Goal: Information Seeking & Learning: Learn about a topic

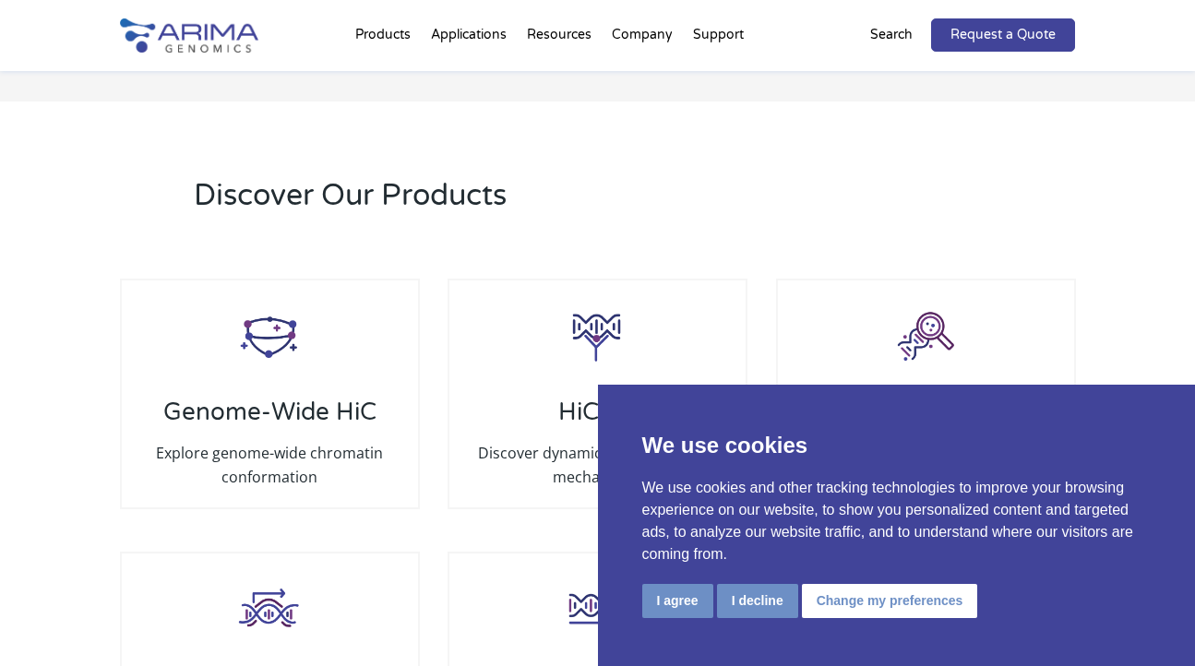
scroll to position [2585, 0]
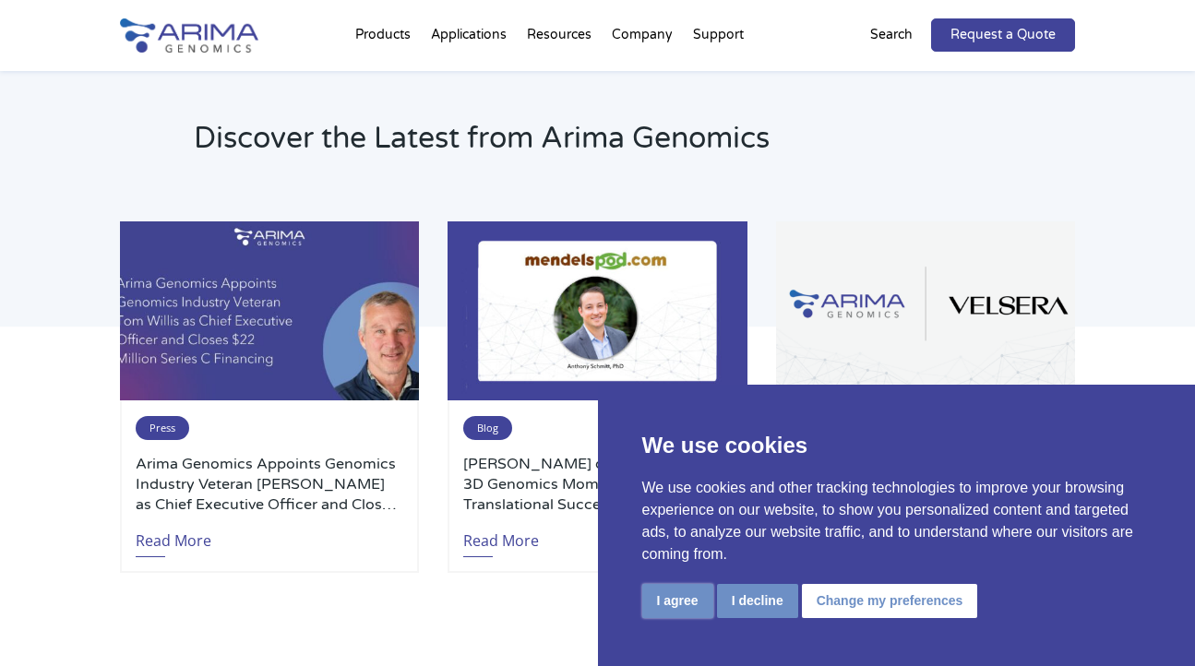
click at [669, 599] on button "I agree" at bounding box center [677, 601] width 71 height 34
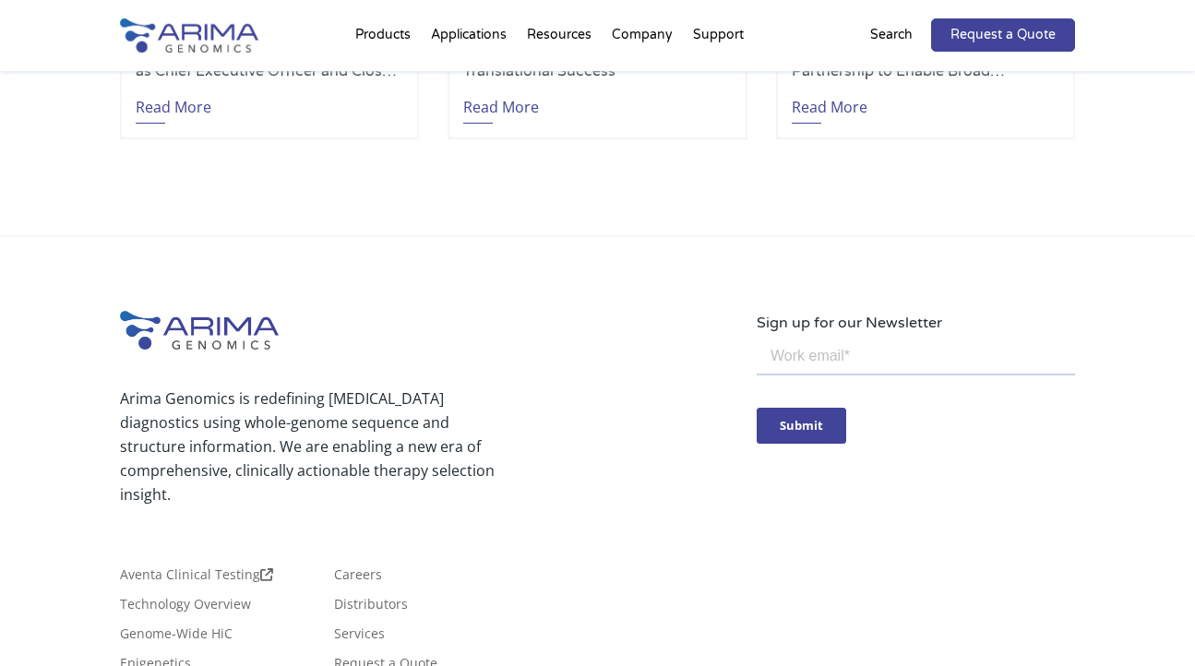
scroll to position [4435, 0]
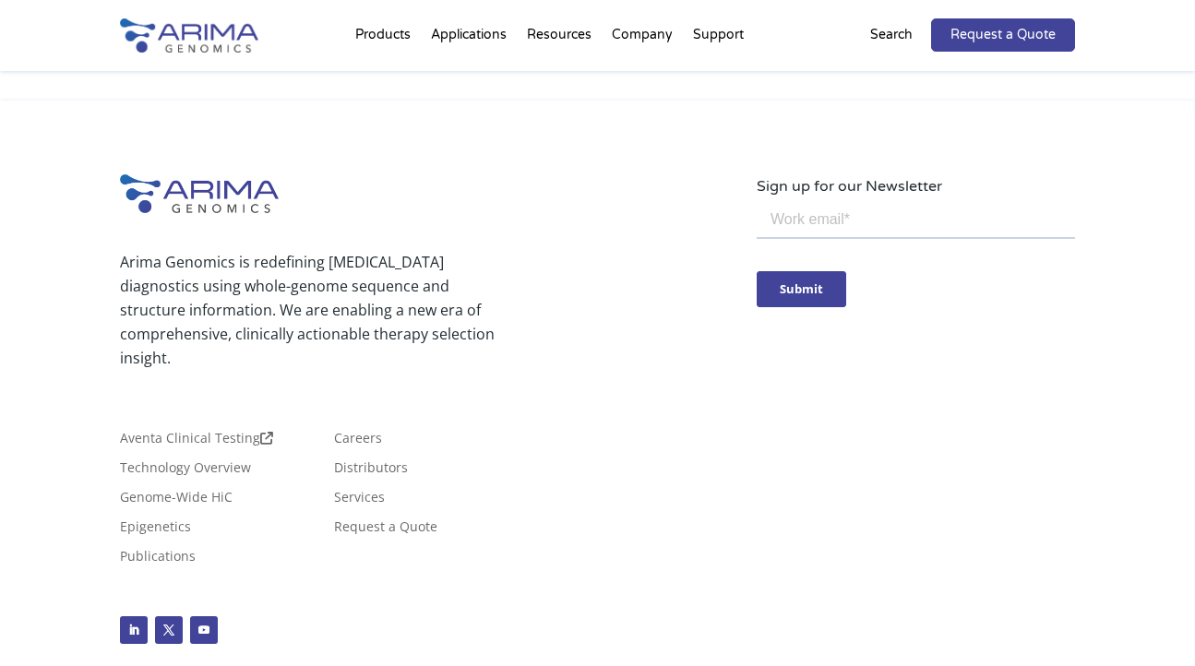
scroll to position [4341, 0]
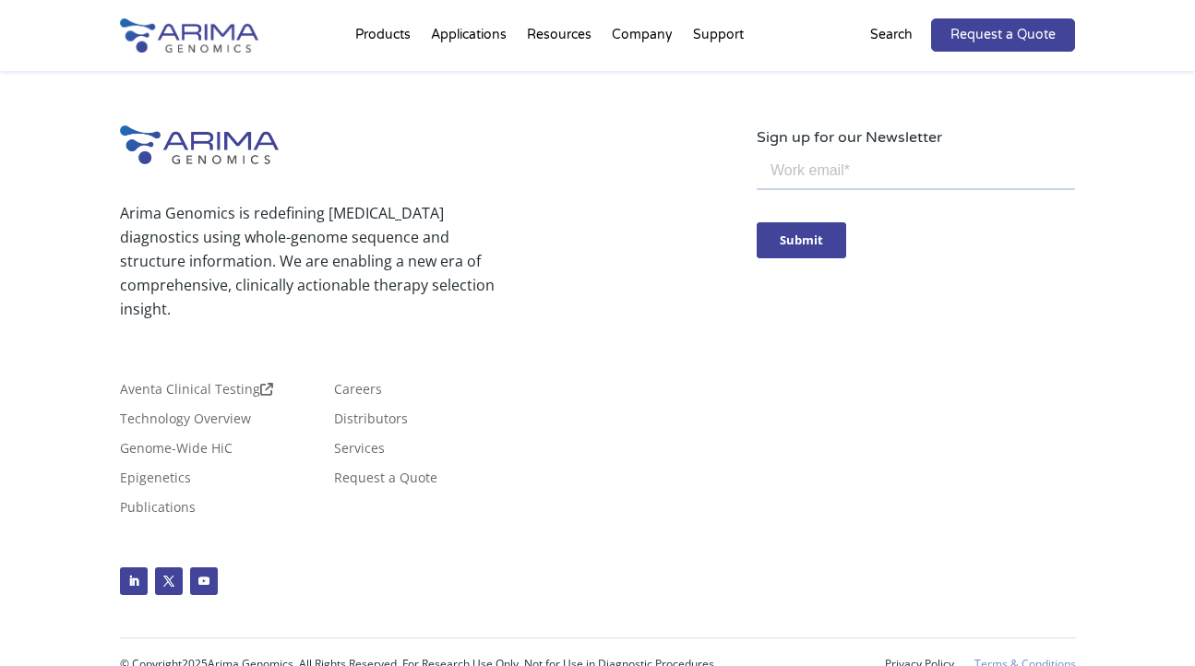
click at [1049, 658] on link "Terms & Conditions" at bounding box center [1026, 664] width 102 height 13
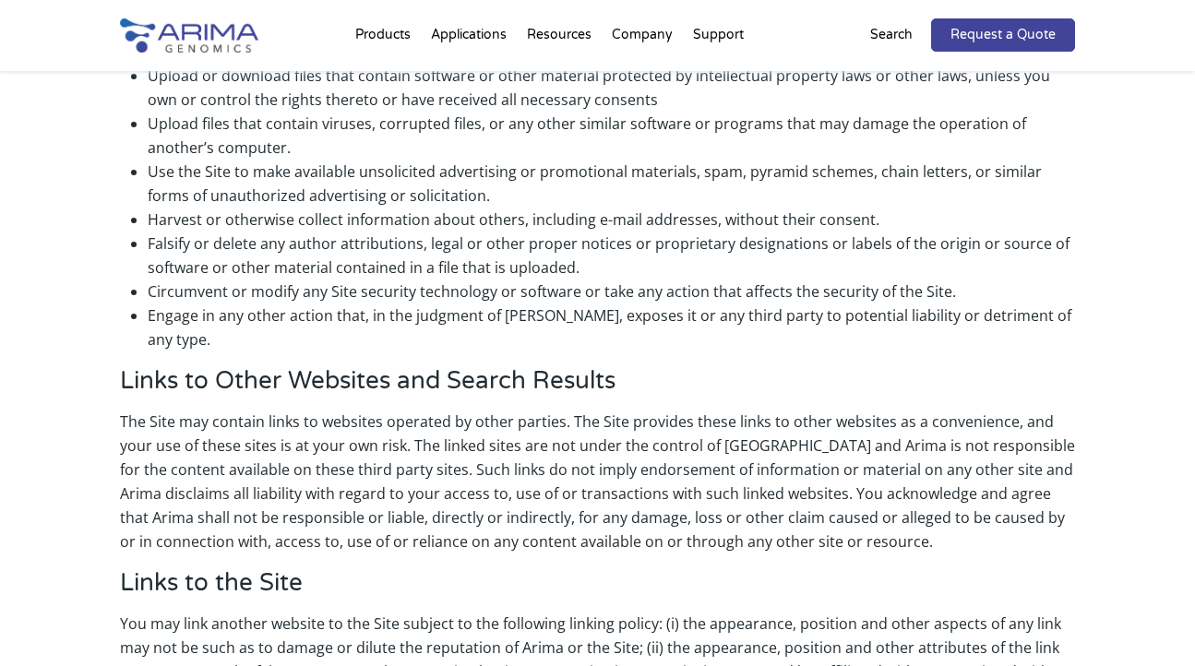
scroll to position [2437, 0]
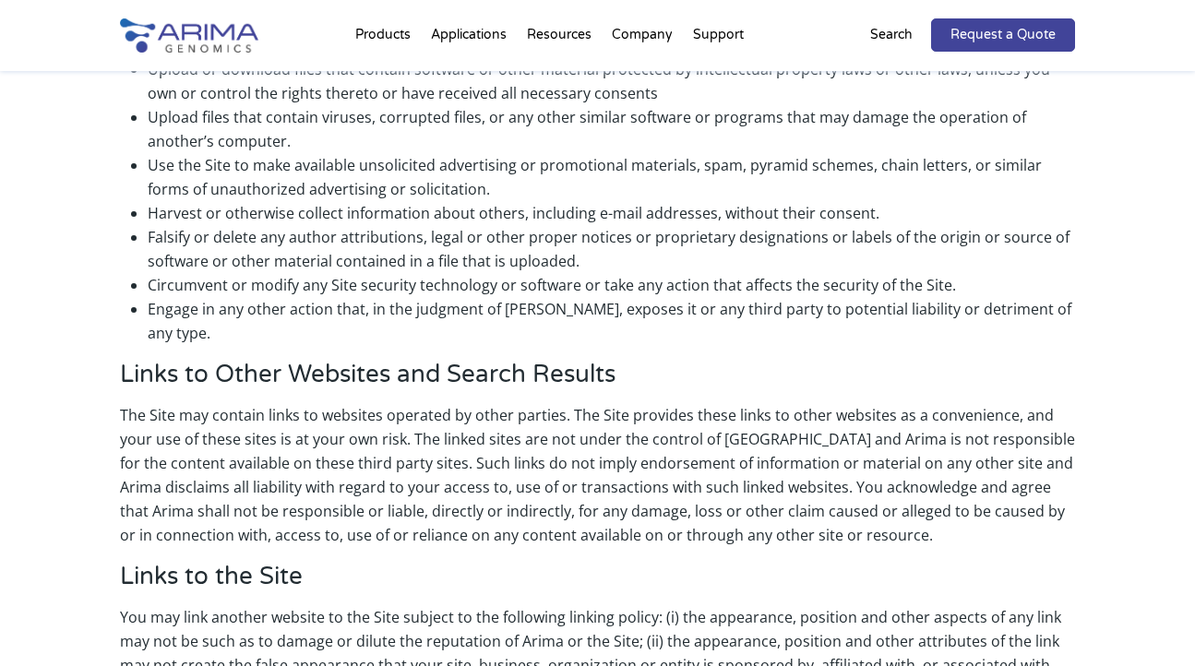
click at [707, 403] on p "The Site may contain links to websites operated by other parties. The Site prov…" at bounding box center [598, 482] width 956 height 159
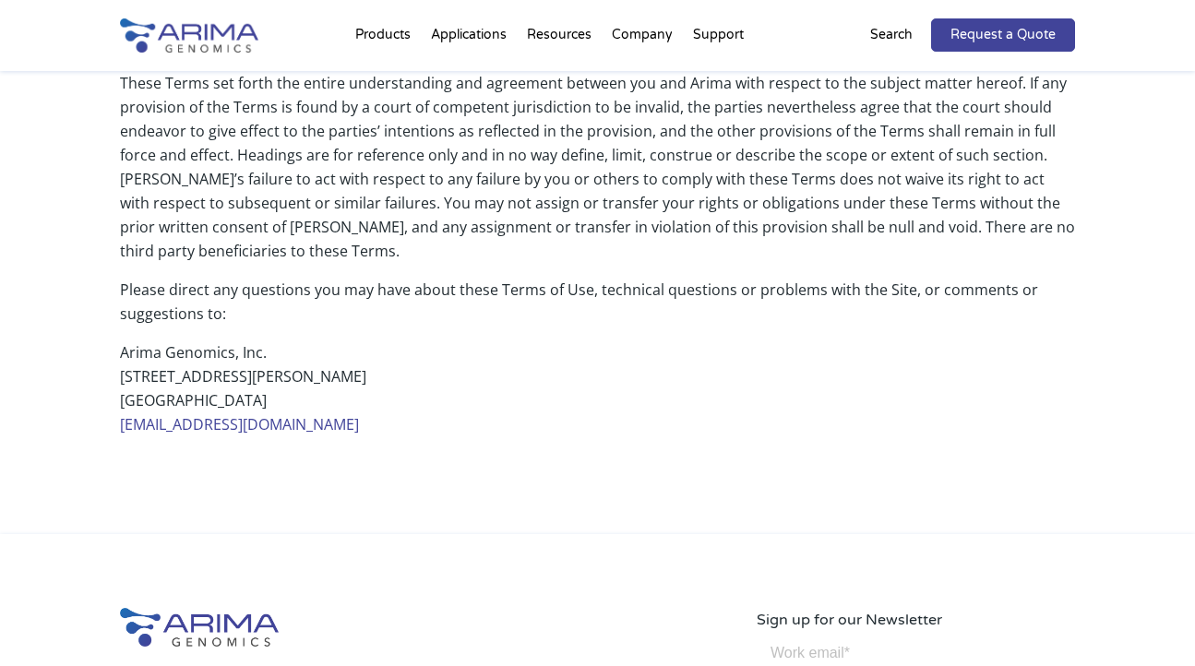
scroll to position [4047, 0]
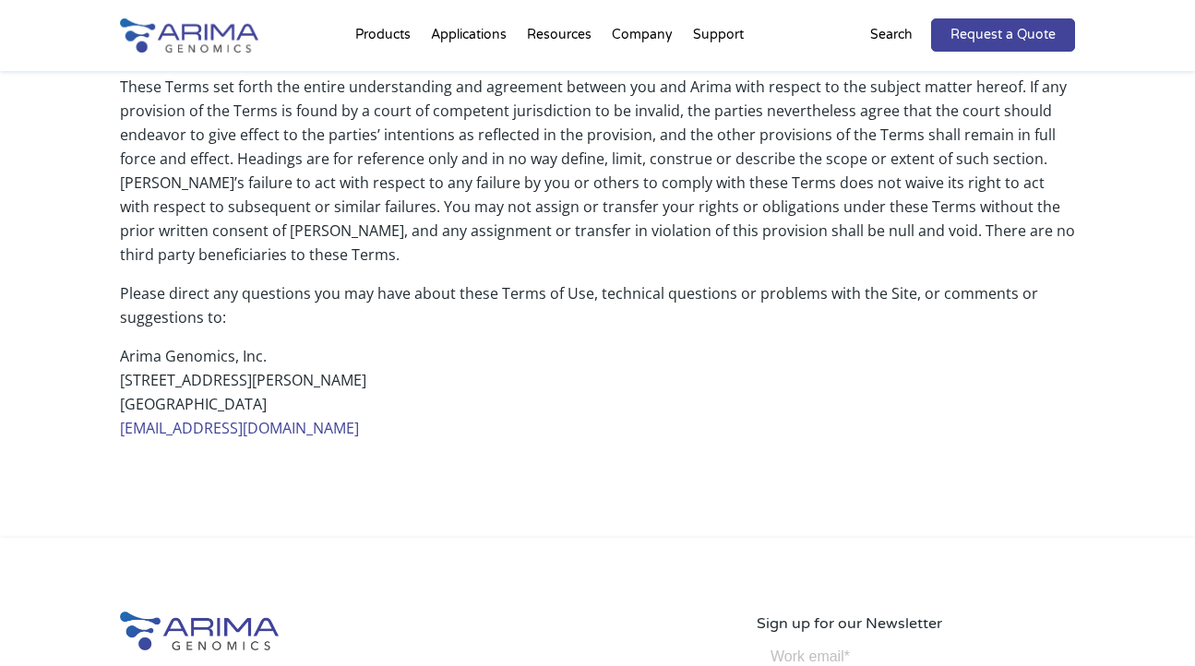
drag, startPoint x: 122, startPoint y: 307, endPoint x: 327, endPoint y: 329, distance: 206.0
click at [327, 344] on p "Arima Genomics, Inc. 6354 Corte Del Abeto, Suite B Carlsbad, CA 92011 info@arim…" at bounding box center [598, 392] width 956 height 96
copy p "6354 Corte Del Abeto, Suite B Carlsbad, CA 92011"
drag, startPoint x: 326, startPoint y: 349, endPoint x: 67, endPoint y: 352, distance: 258.5
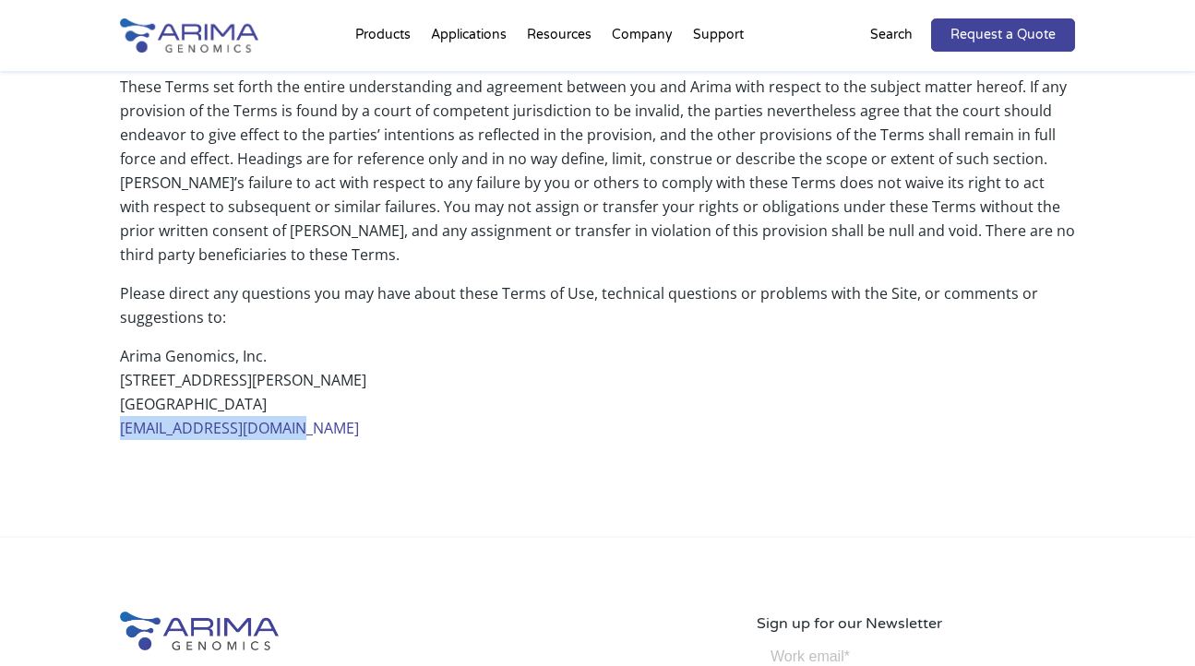
copy link "info@arimagenomics.com"
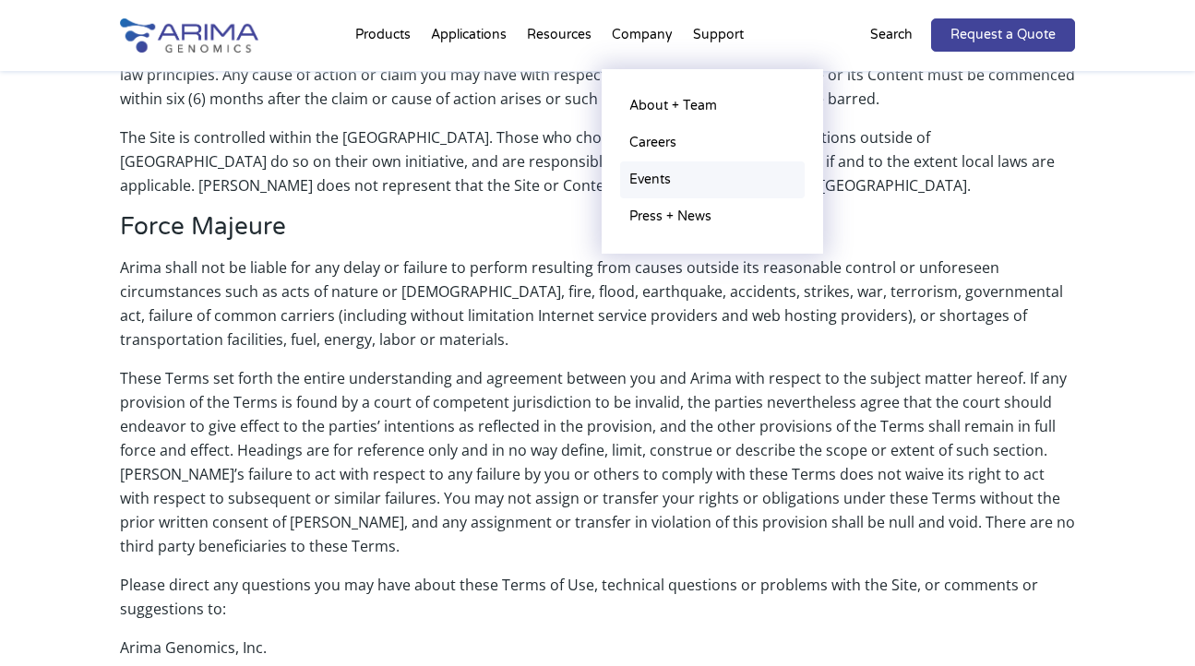
scroll to position [3751, 0]
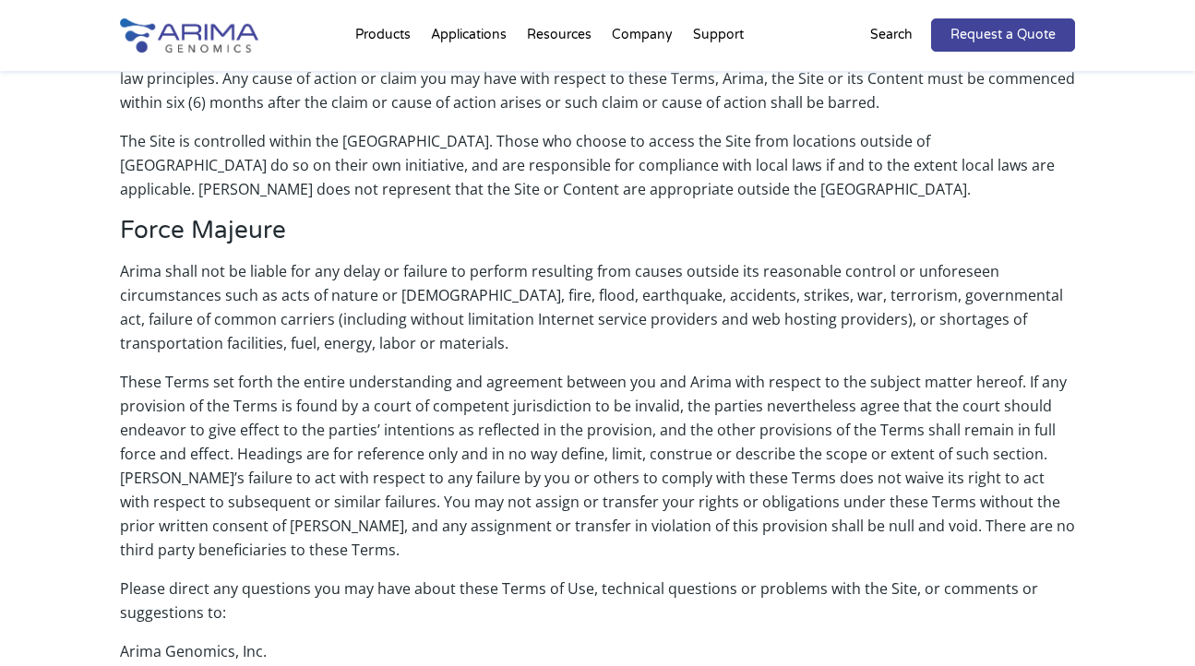
click at [533, 259] on p "Arima shall not be liable for any delay or failure to perform resulting from ca…" at bounding box center [598, 314] width 956 height 111
click at [210, 42] on img at bounding box center [189, 35] width 138 height 34
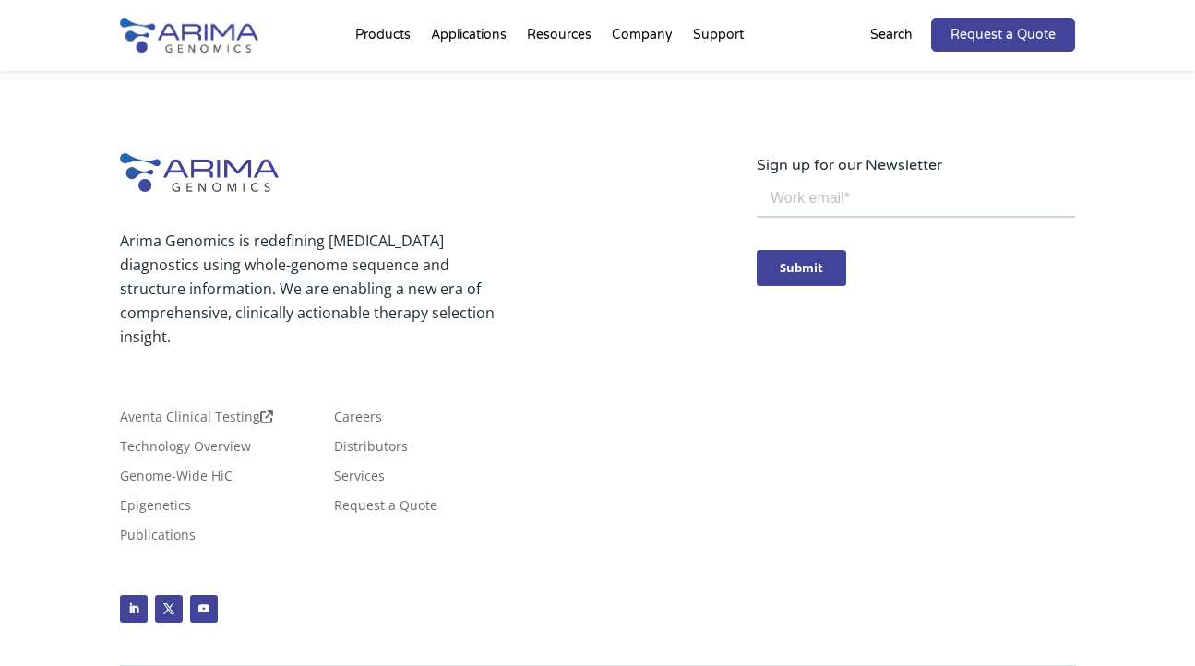
scroll to position [4397, 0]
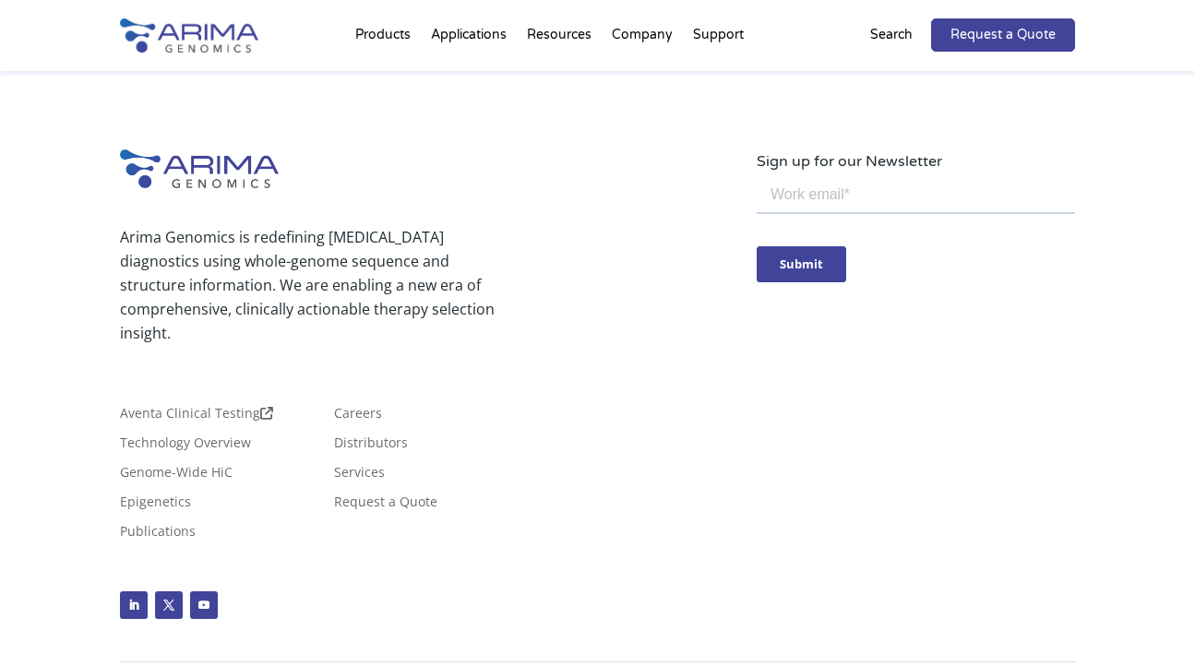
drag, startPoint x: 804, startPoint y: 573, endPoint x: 870, endPoint y: 542, distance: 72.7
click at [804, 573] on div "Arima Genomics is redefining cancer diagnostics using whole-genome sequence and…" at bounding box center [598, 400] width 956 height 501
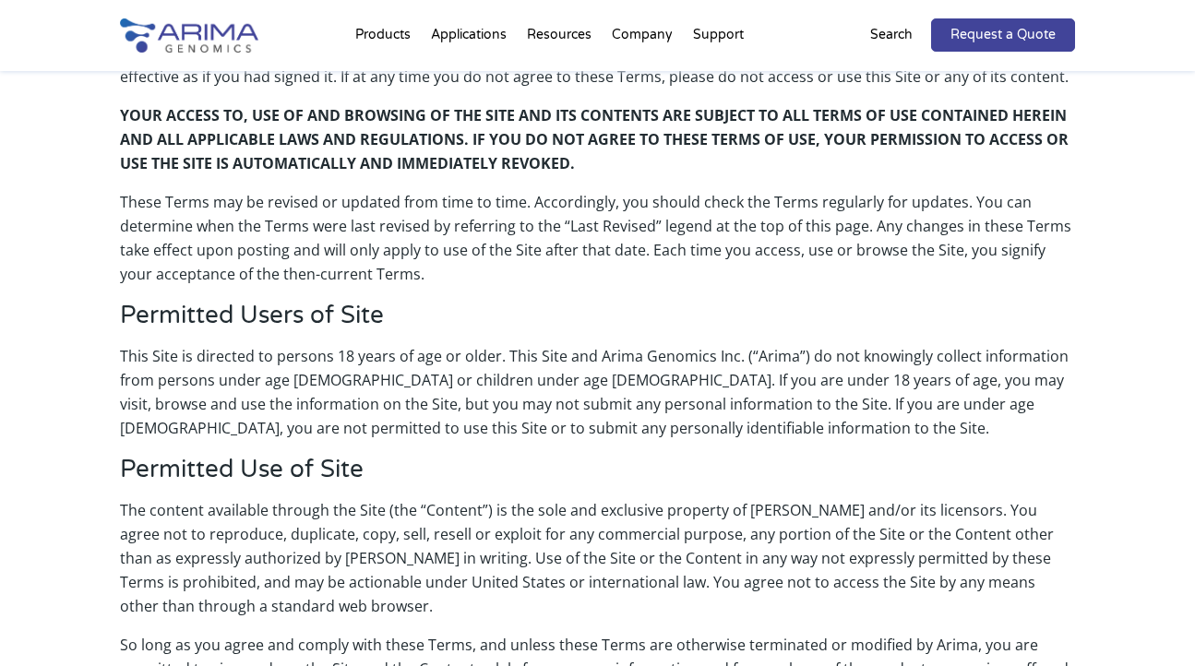
scroll to position [443, 0]
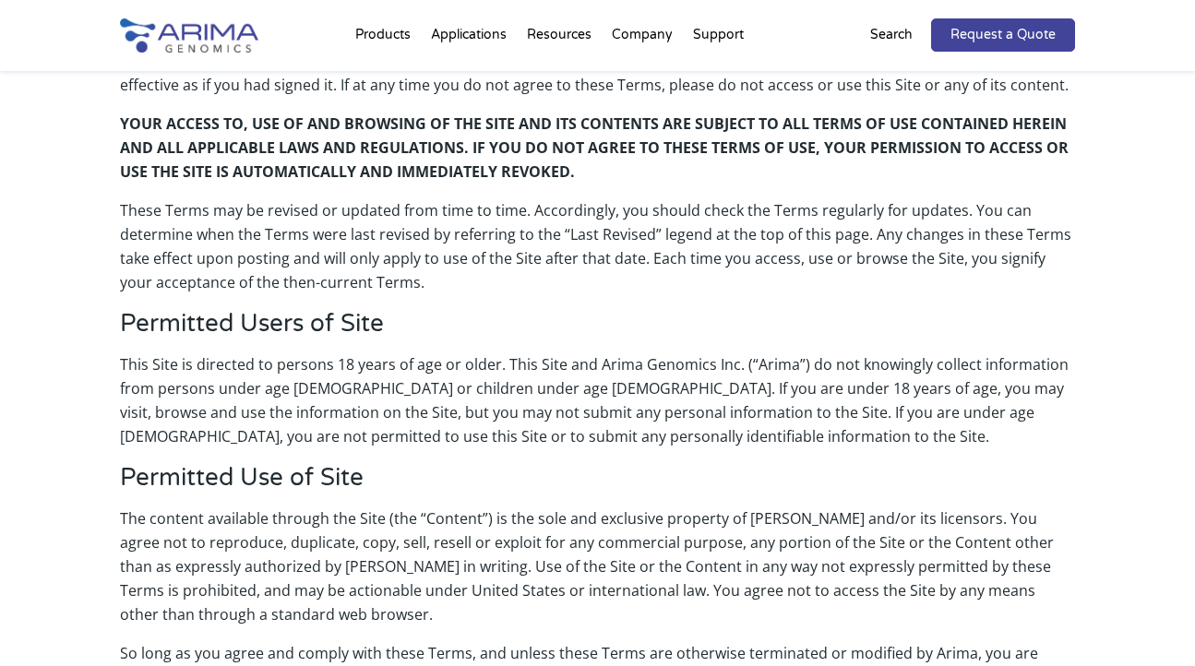
click at [545, 303] on p "These Terms may be revised or updated from time to time. Accordingly, you shoul…" at bounding box center [598, 253] width 956 height 111
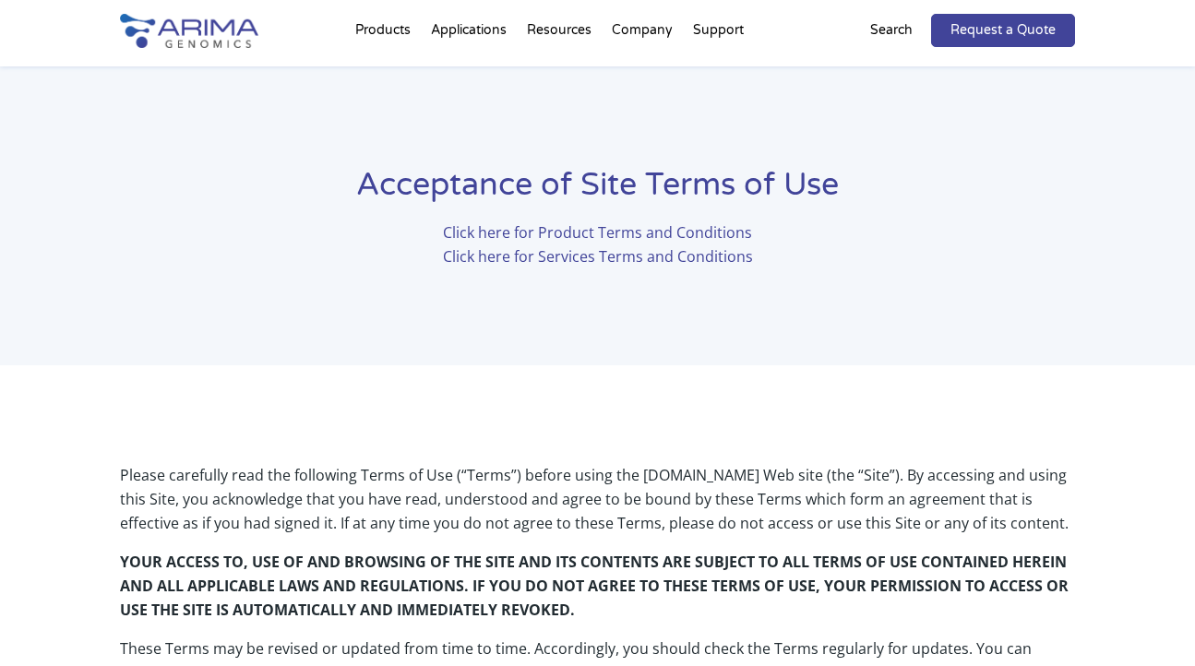
scroll to position [0, 0]
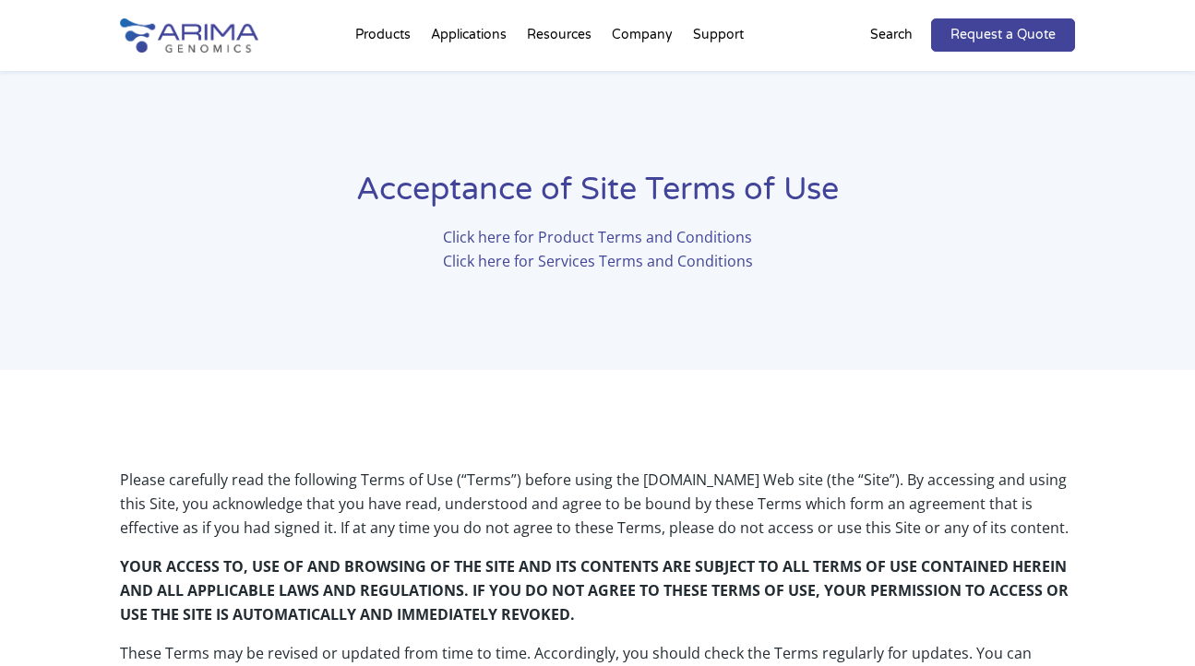
click at [574, 266] on link "Click here for Services Terms and Conditions" at bounding box center [598, 261] width 310 height 20
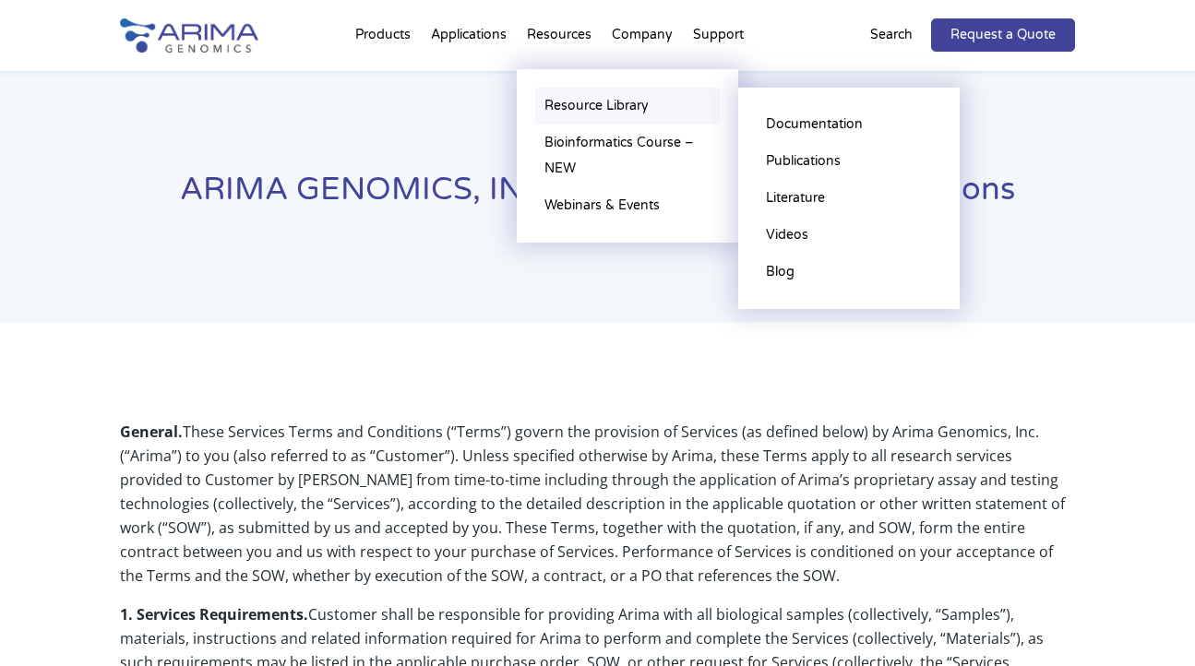
click at [568, 107] on link "Resource Library" at bounding box center [627, 106] width 185 height 37
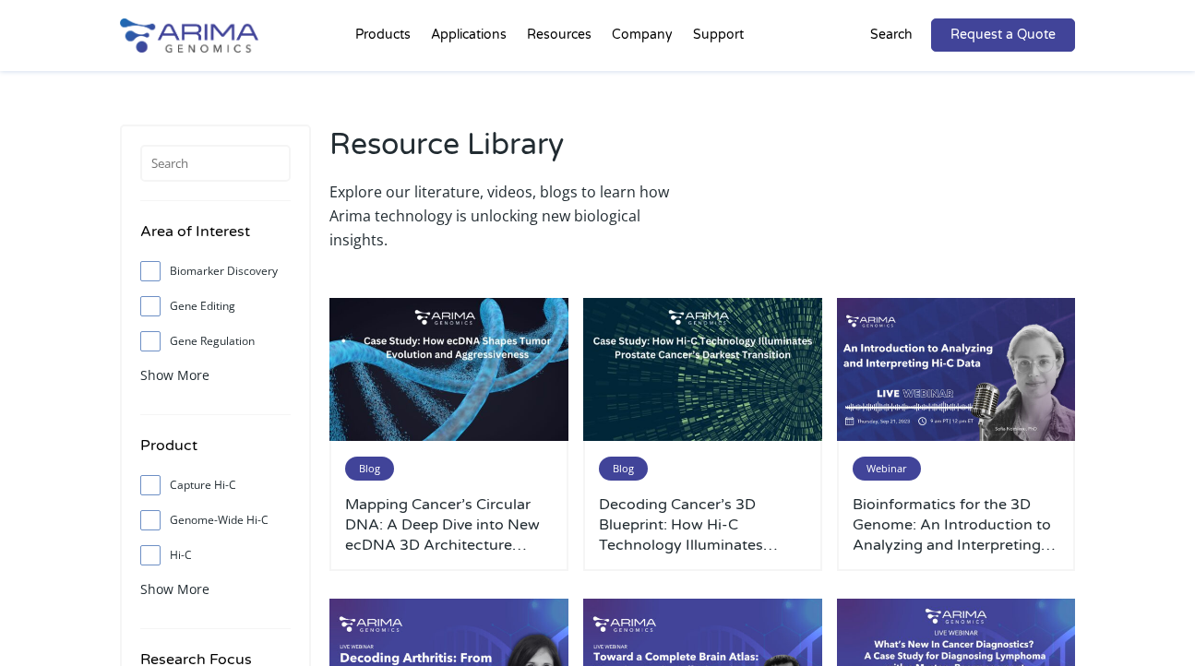
click at [1074, 213] on div "Resource Library Explore our literature, videos, blogs to learn how Arima techn…" at bounding box center [703, 188] width 746 height 127
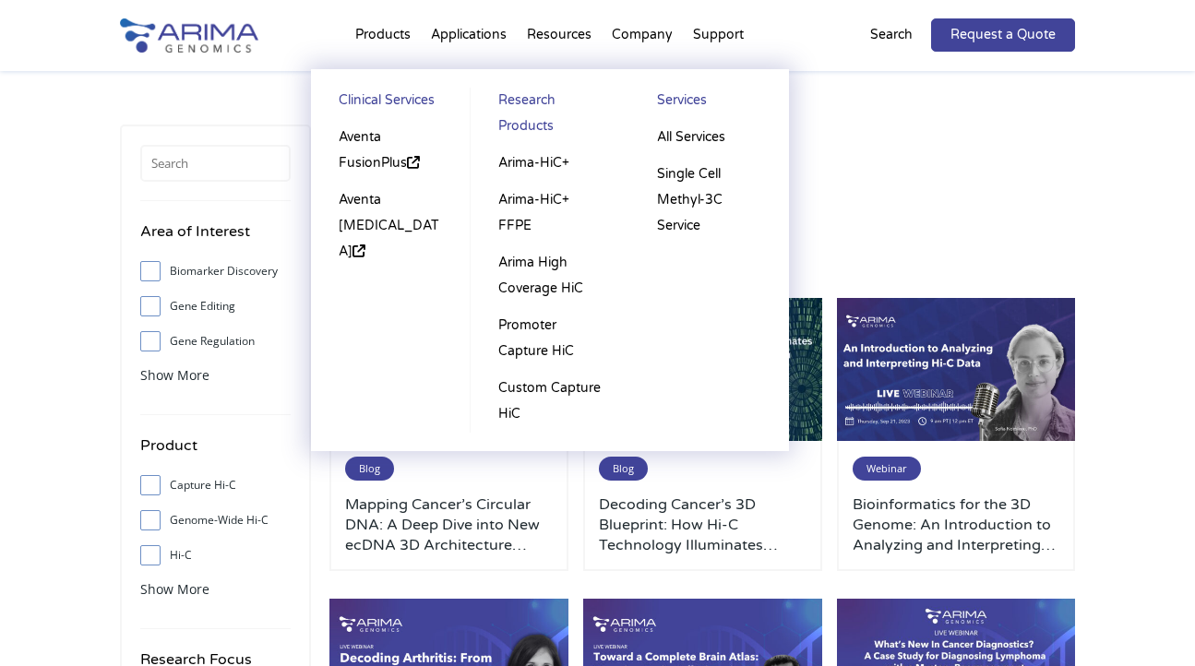
click at [381, 103] on link "Clinical Services" at bounding box center [391, 103] width 123 height 31
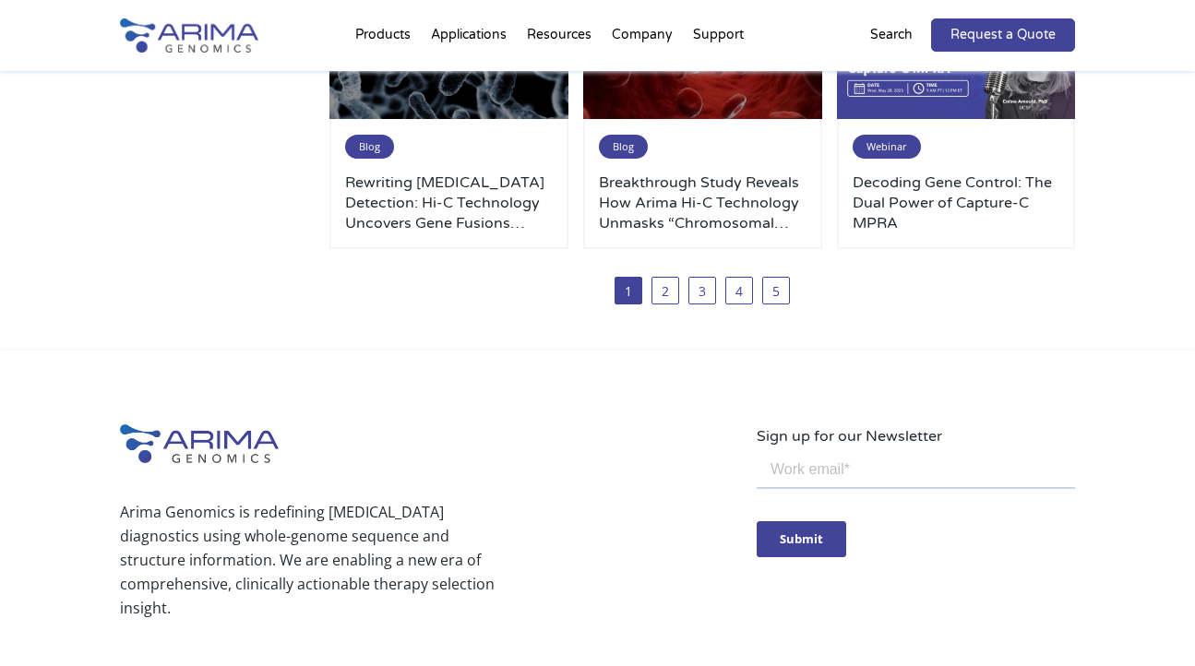
scroll to position [1524, 0]
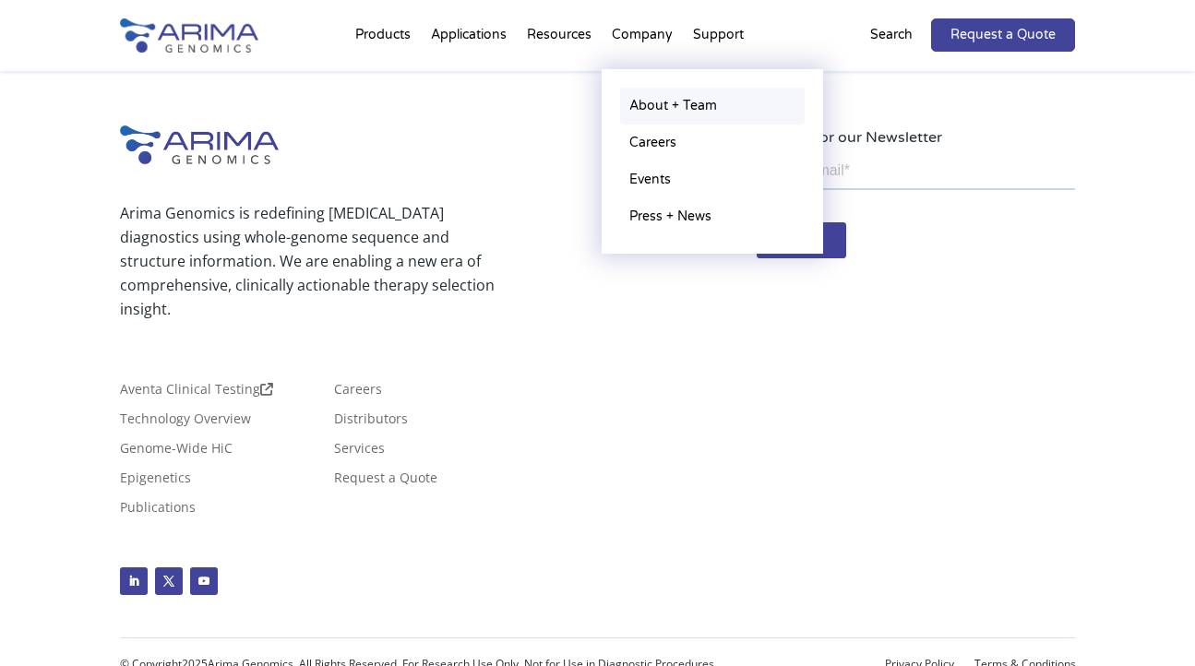
click at [644, 107] on link "About + Team" at bounding box center [712, 106] width 185 height 37
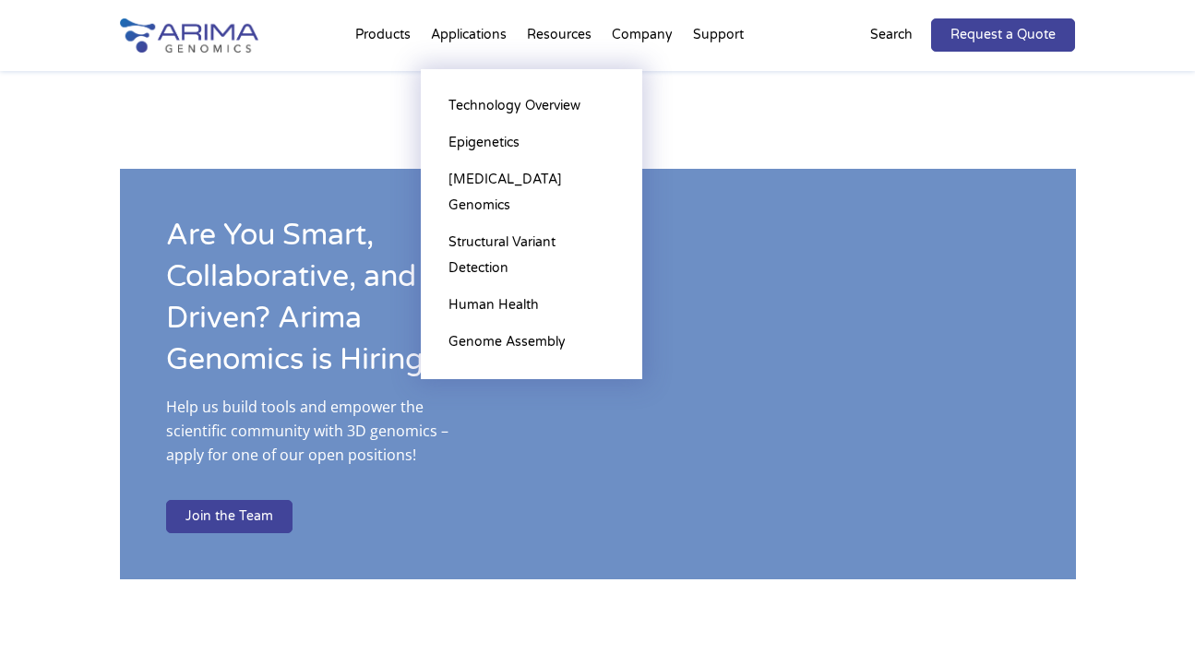
scroll to position [2794, 0]
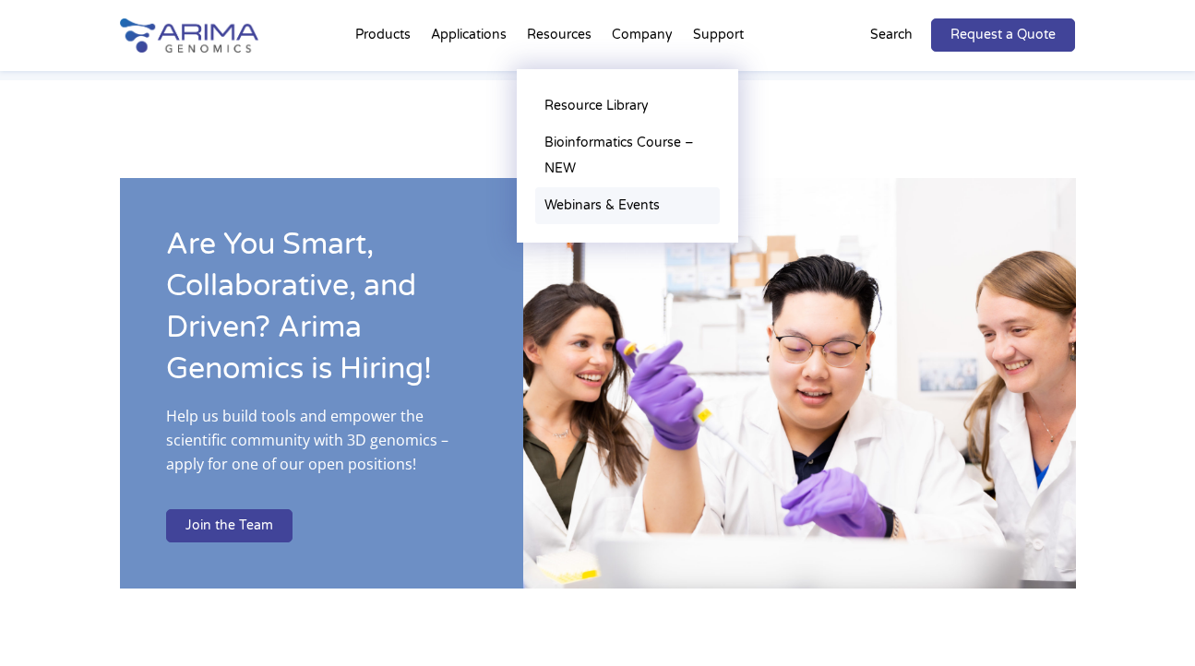
click at [601, 208] on link "Webinars & Events" at bounding box center [627, 205] width 185 height 37
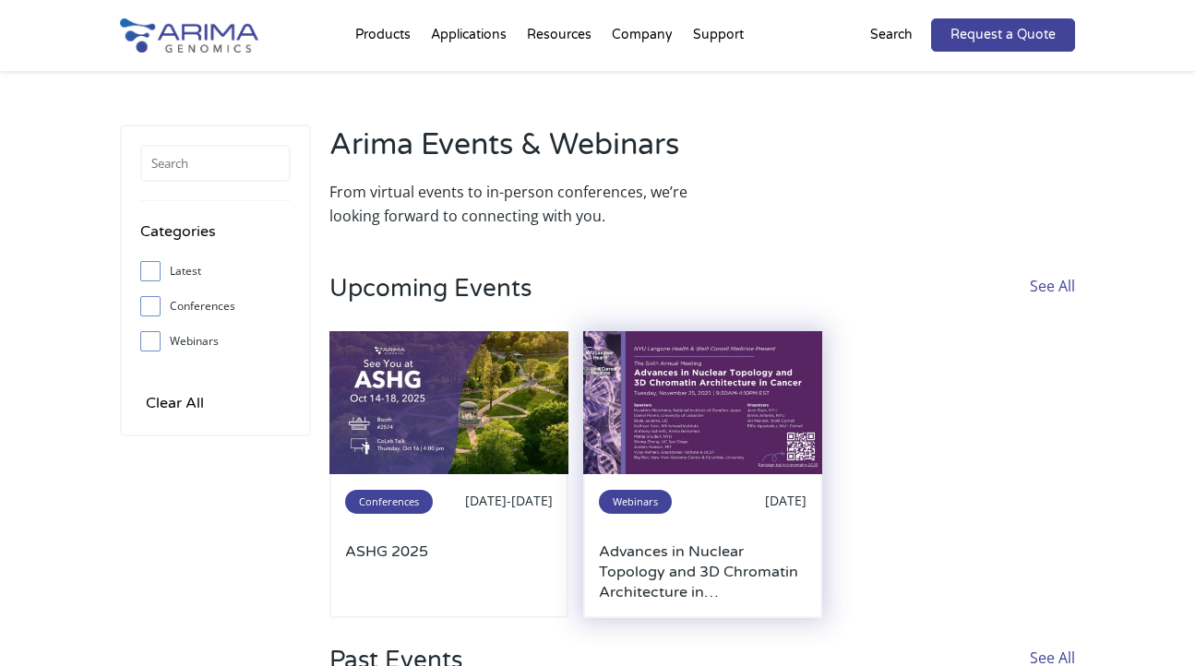
click at [756, 520] on div "Webinars [DATE]" at bounding box center [703, 515] width 208 height 54
click at [739, 461] on img at bounding box center [702, 402] width 239 height 143
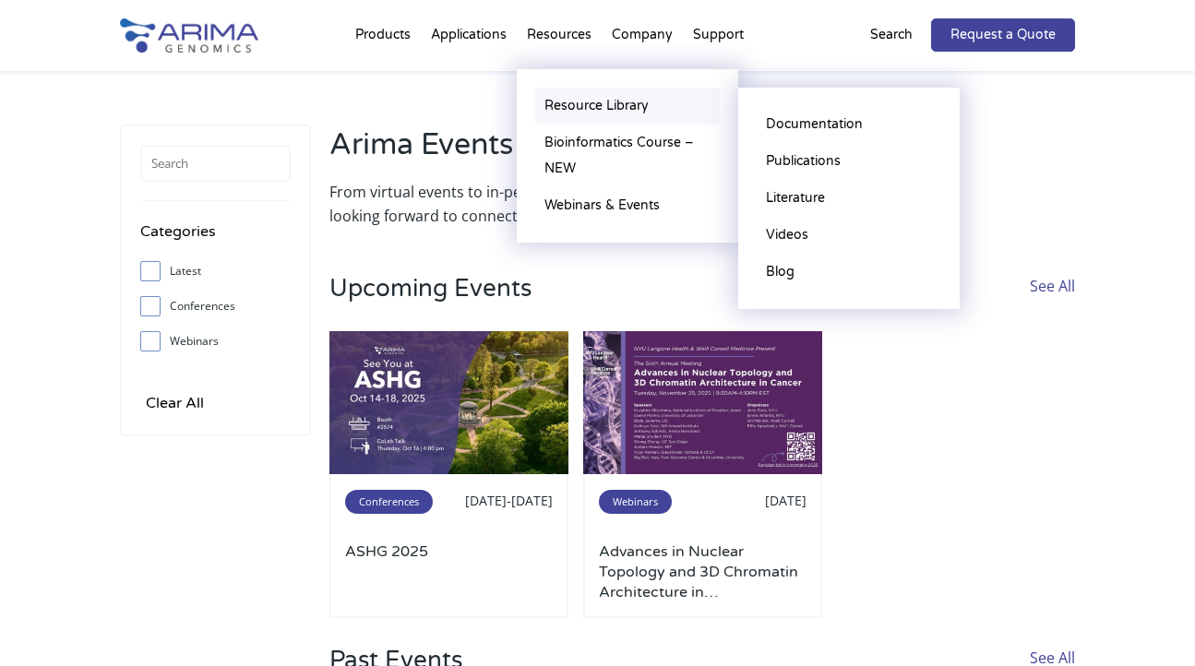
click at [589, 107] on link "Resource Library" at bounding box center [627, 106] width 185 height 37
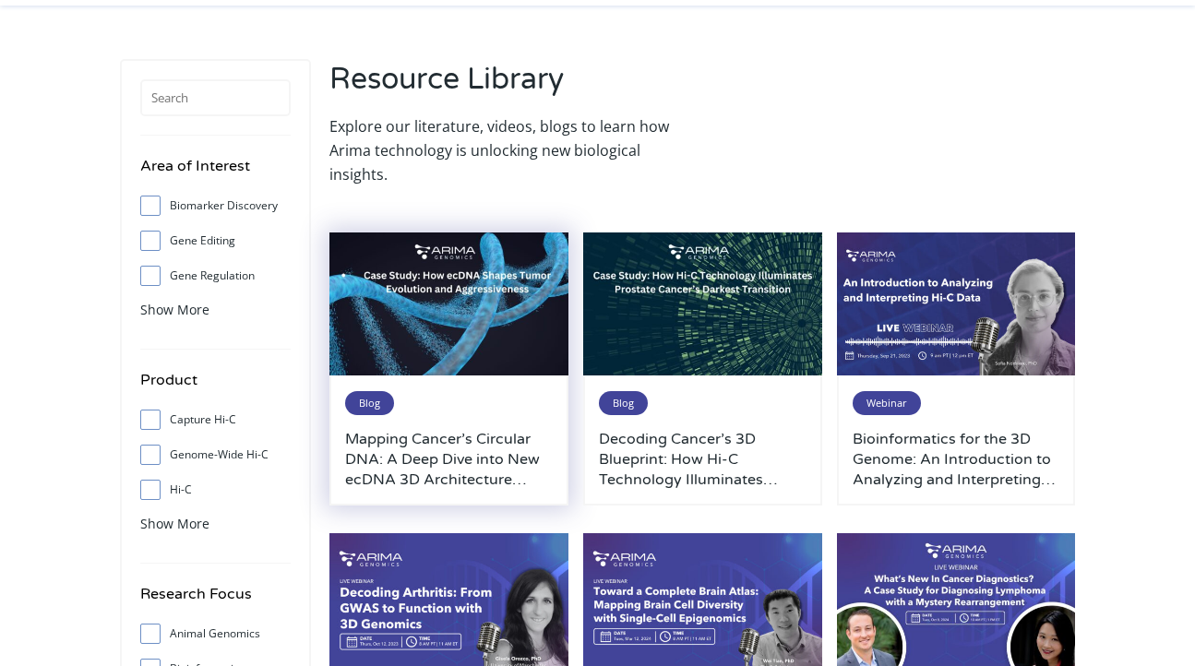
scroll to position [74, 0]
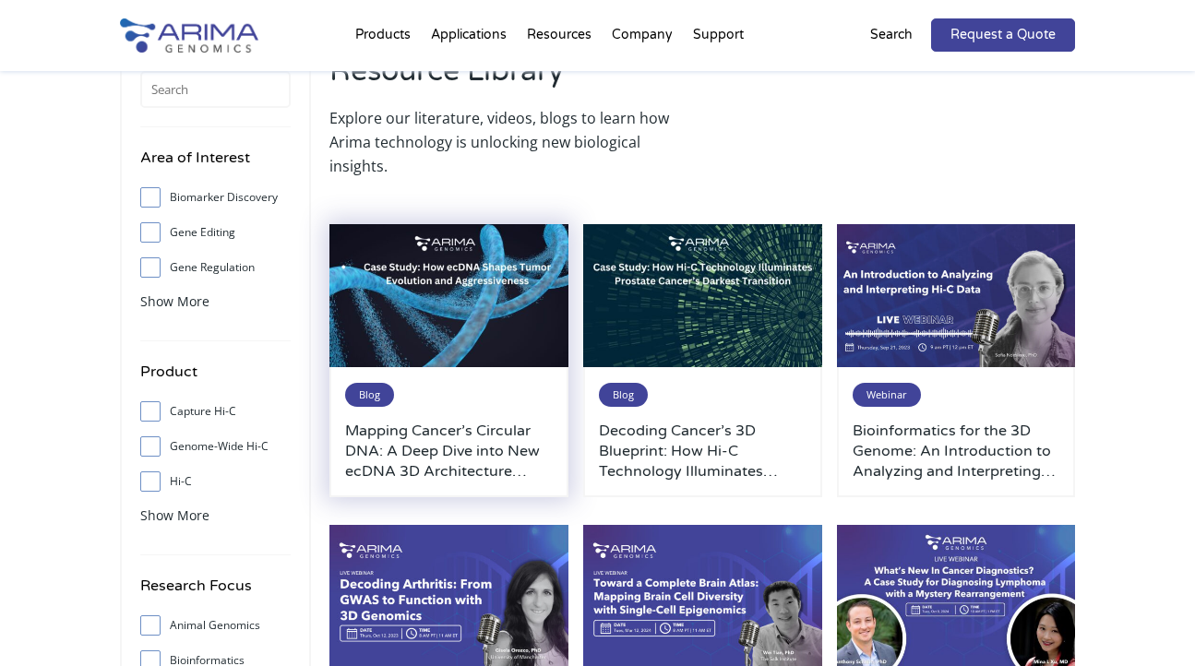
click at [464, 294] on img at bounding box center [449, 295] width 239 height 143
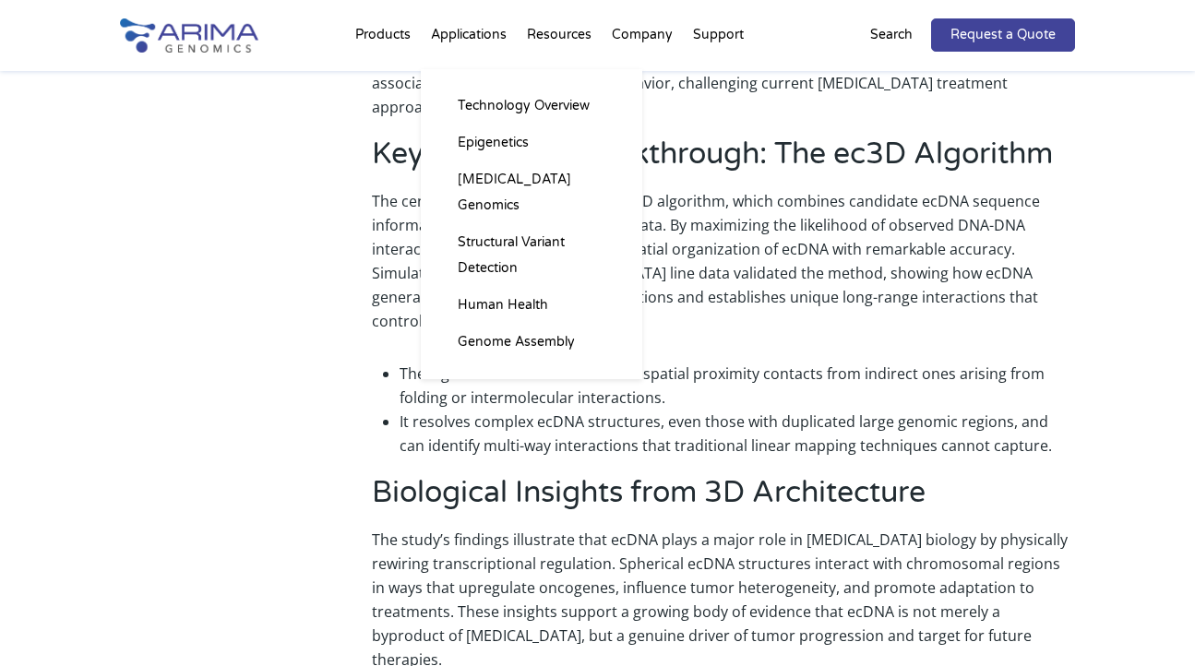
scroll to position [591, 0]
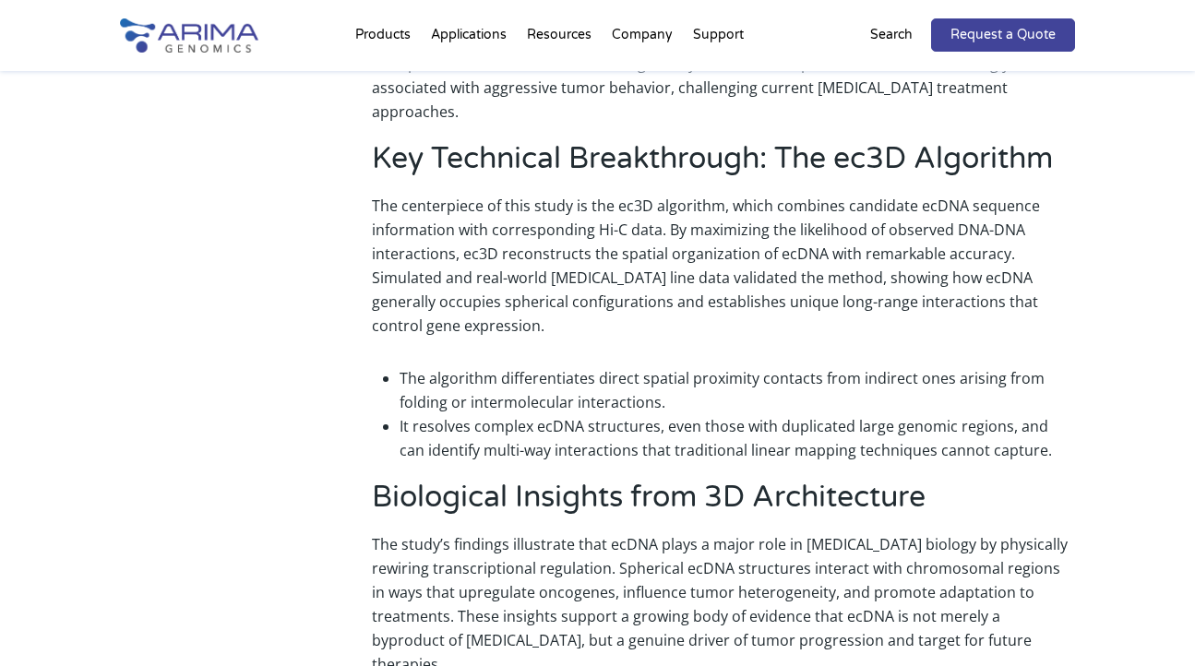
click at [224, 29] on img at bounding box center [189, 35] width 138 height 34
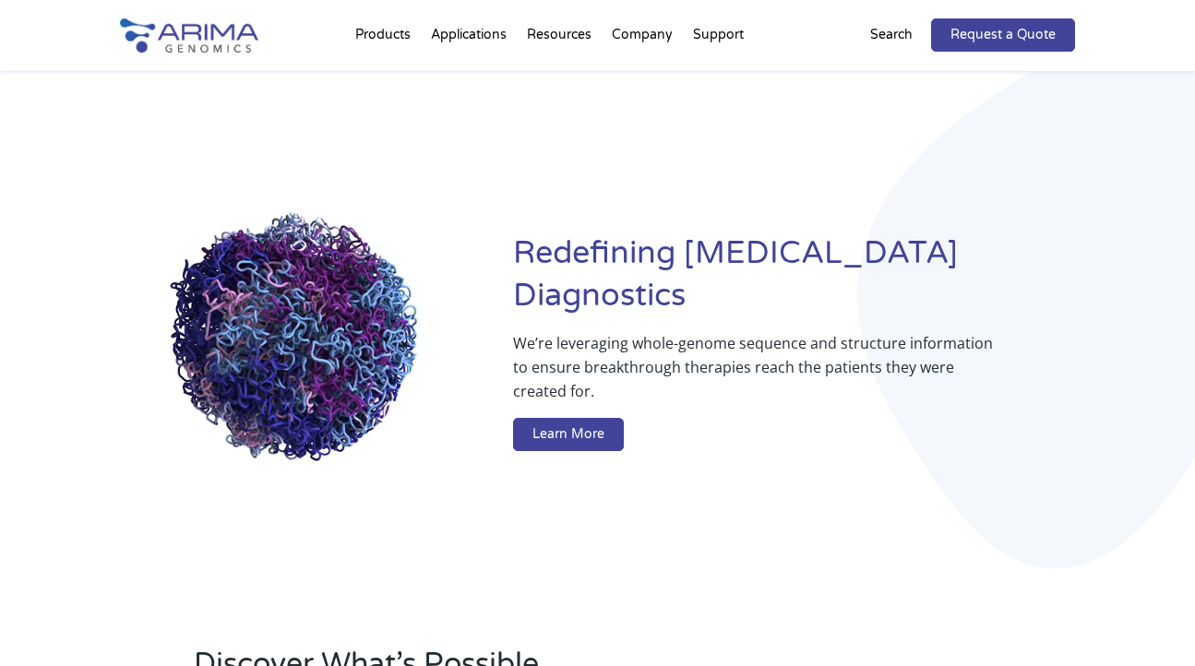
drag, startPoint x: 1015, startPoint y: 165, endPoint x: 1029, endPoint y: 162, distance: 14.1
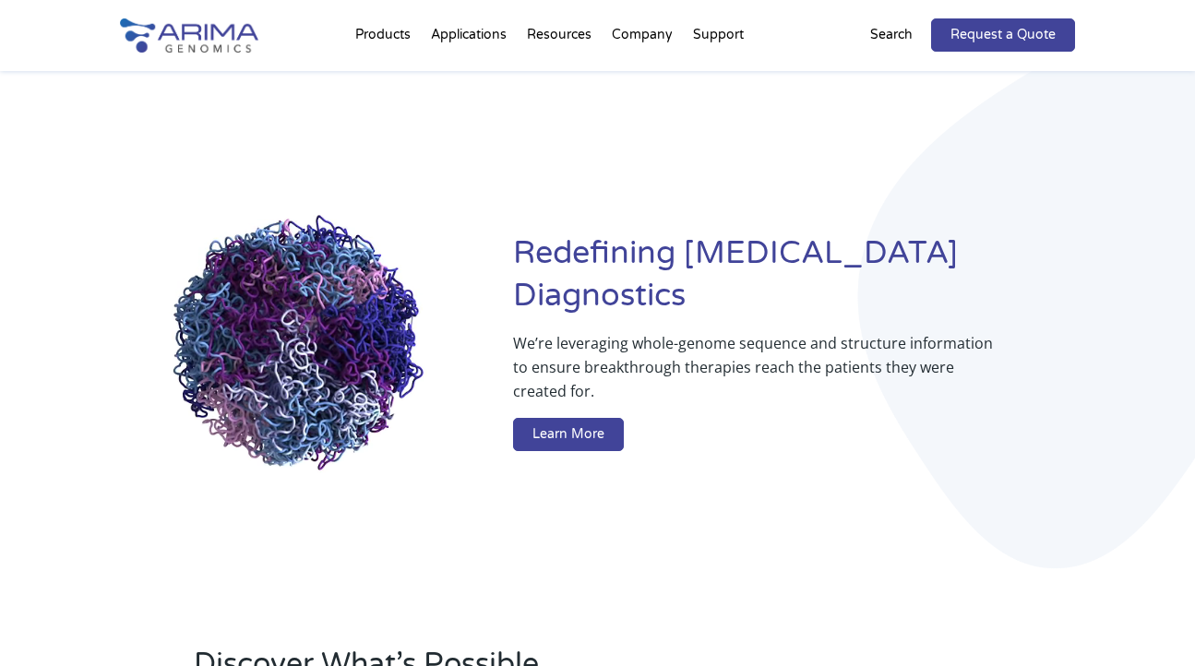
click at [1015, 165] on div "Redefining [MEDICAL_DATA] Diagnostics We’re leveraging whole-genome sequence an…" at bounding box center [598, 346] width 956 height 550
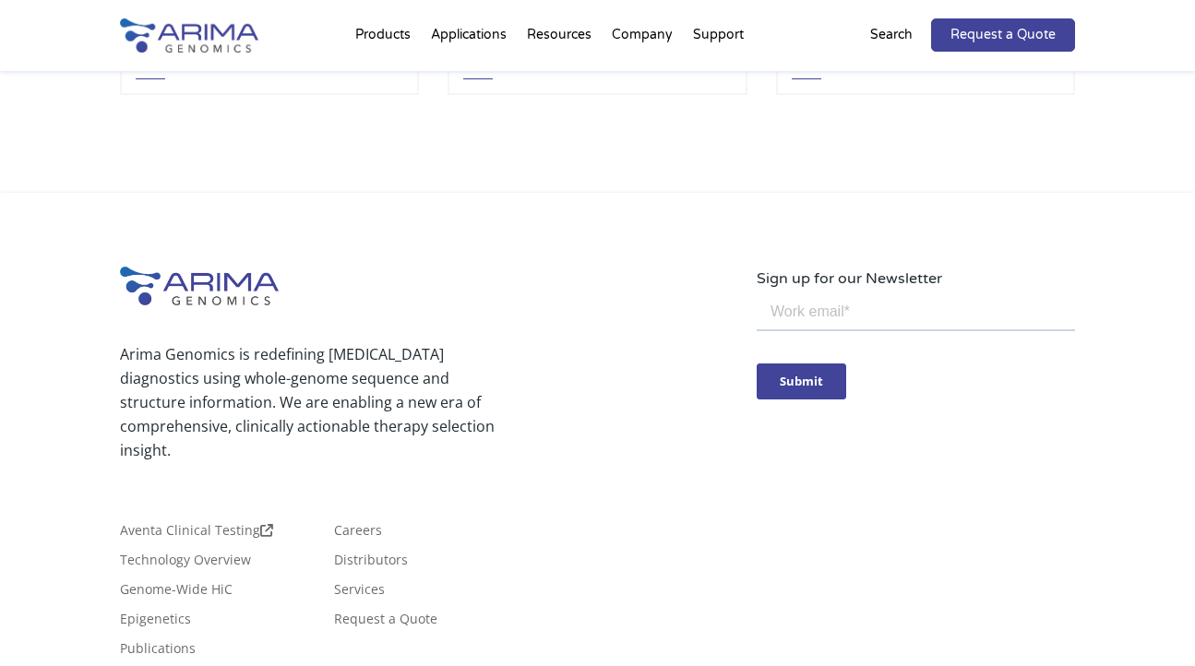
scroll to position [4397, 0]
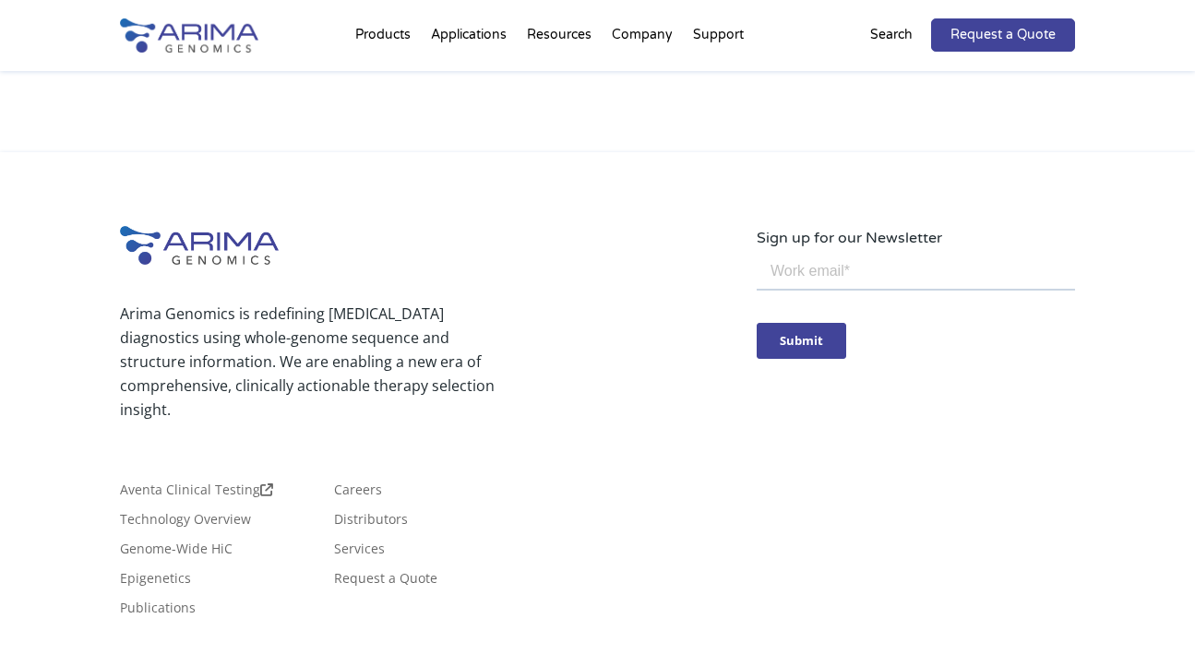
scroll to position [4461, 0]
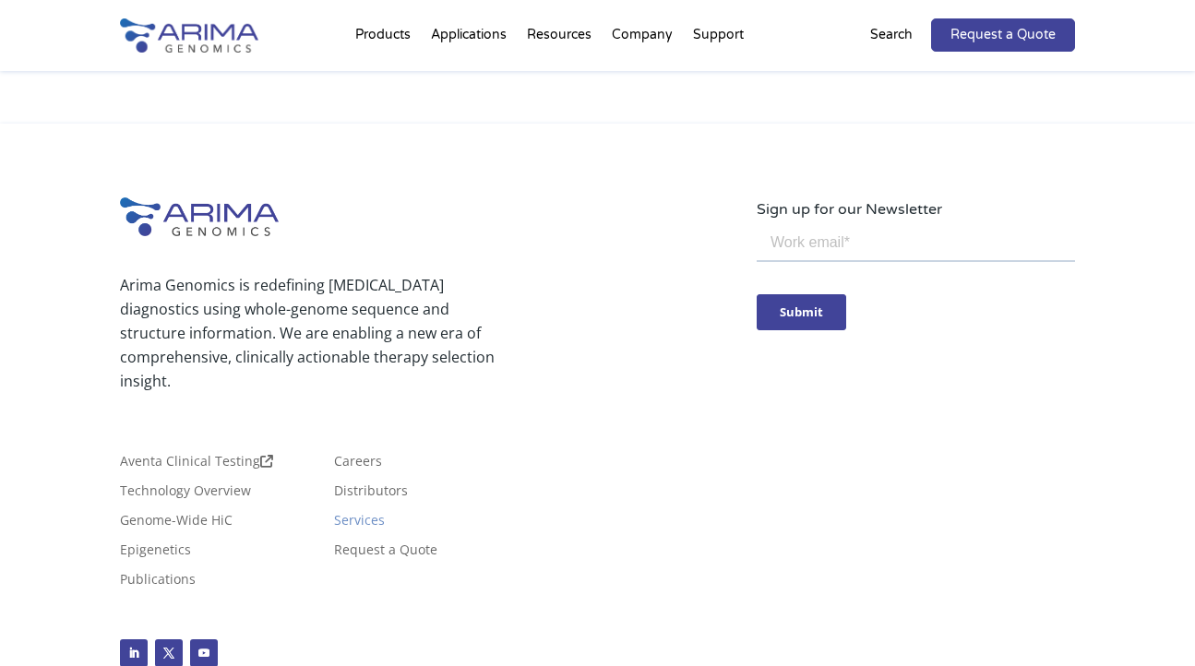
click at [334, 514] on link "Services" at bounding box center [359, 524] width 51 height 20
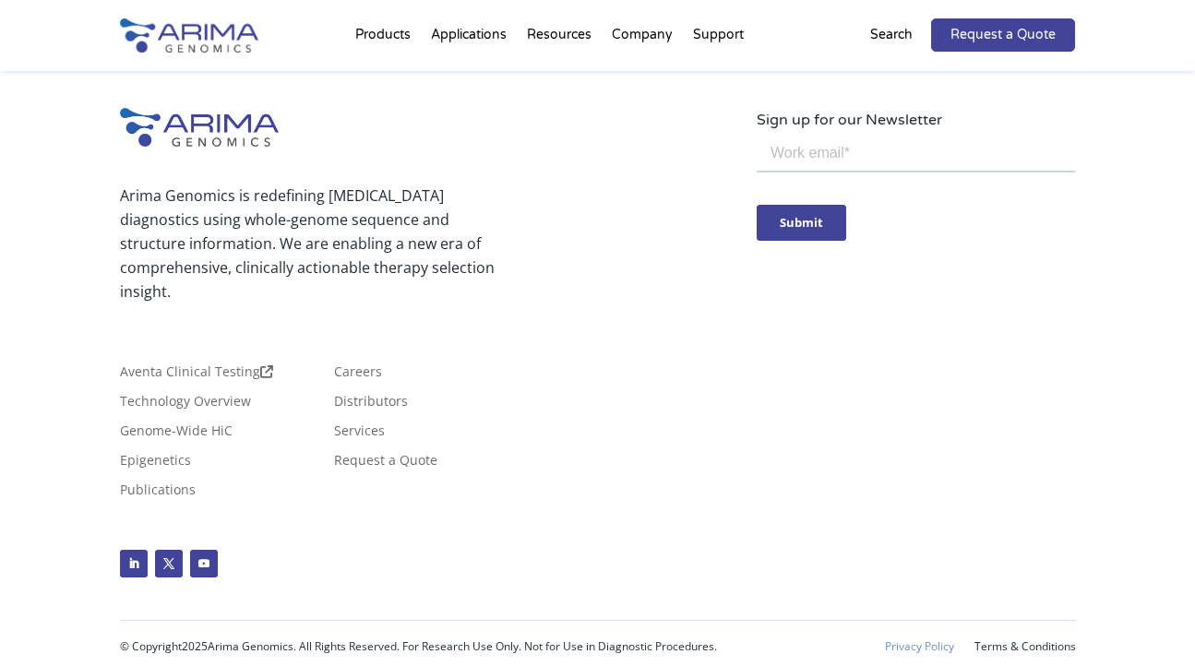
click at [921, 641] on link "Privacy Policy" at bounding box center [919, 647] width 69 height 13
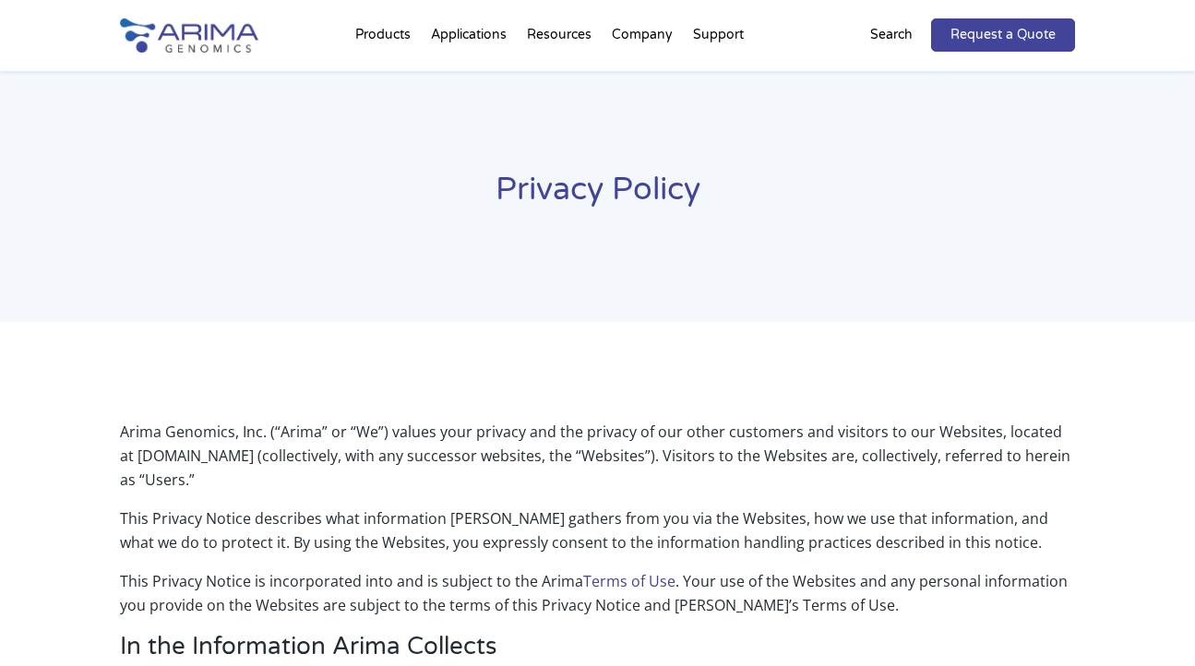
click at [679, 428] on p "Arima Genomics, Inc. (“Arima” or “We”) values your privacy and the privacy of o…" at bounding box center [598, 463] width 956 height 87
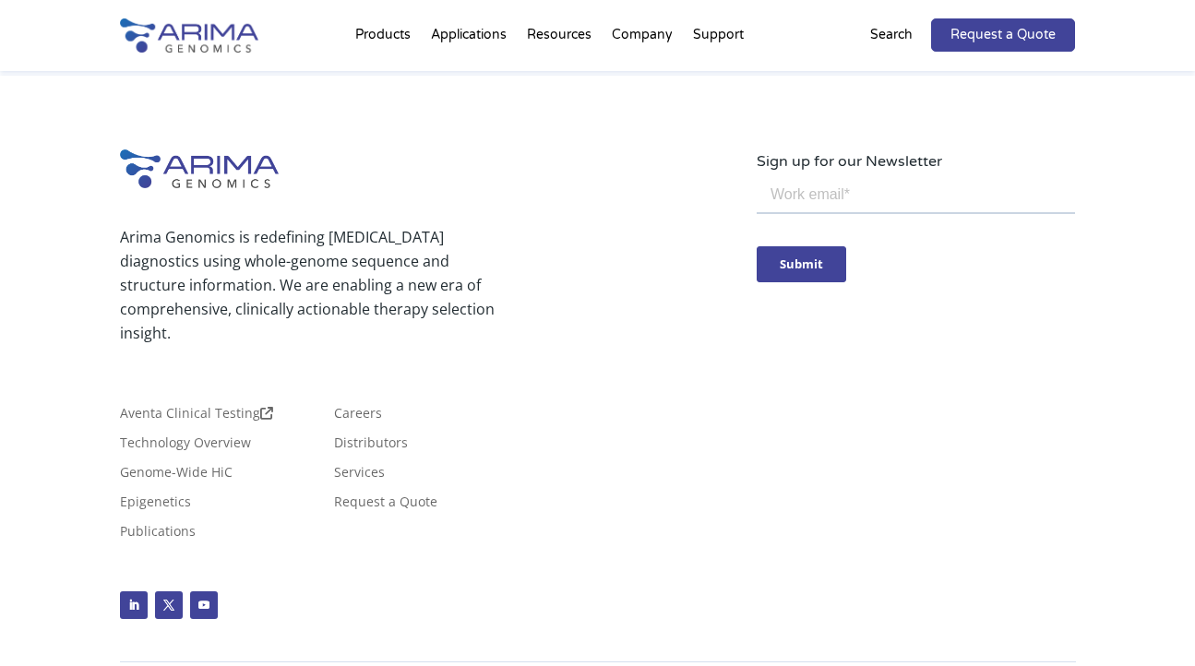
scroll to position [4341, 0]
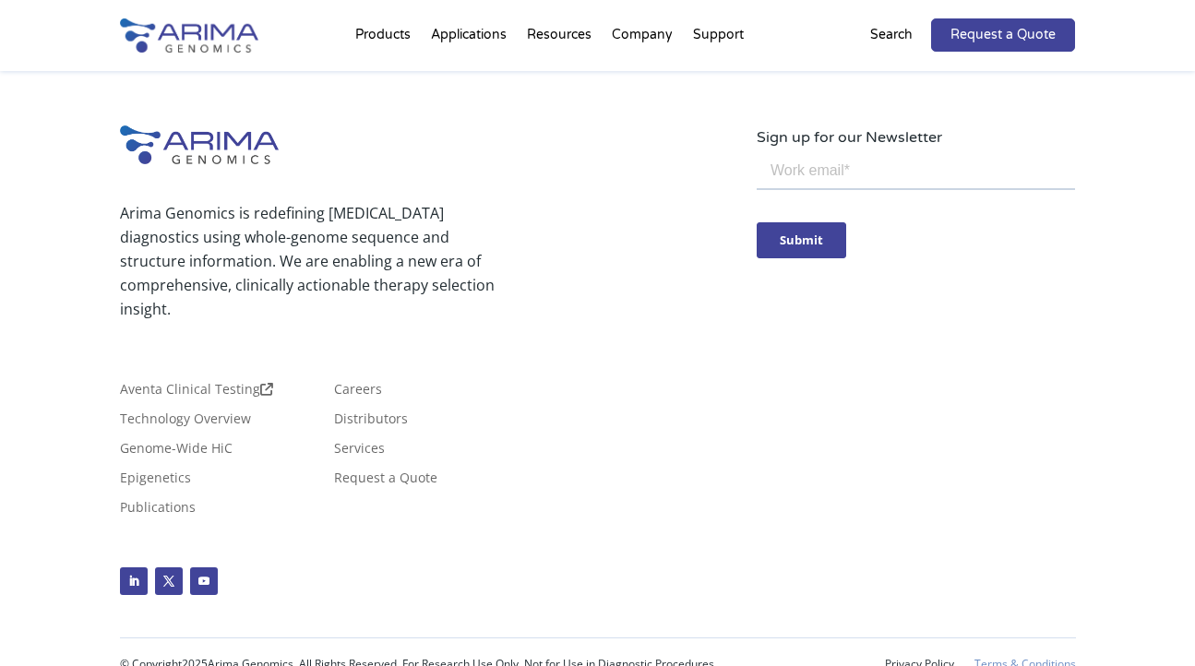
click at [989, 658] on link "Terms & Conditions" at bounding box center [1026, 664] width 102 height 13
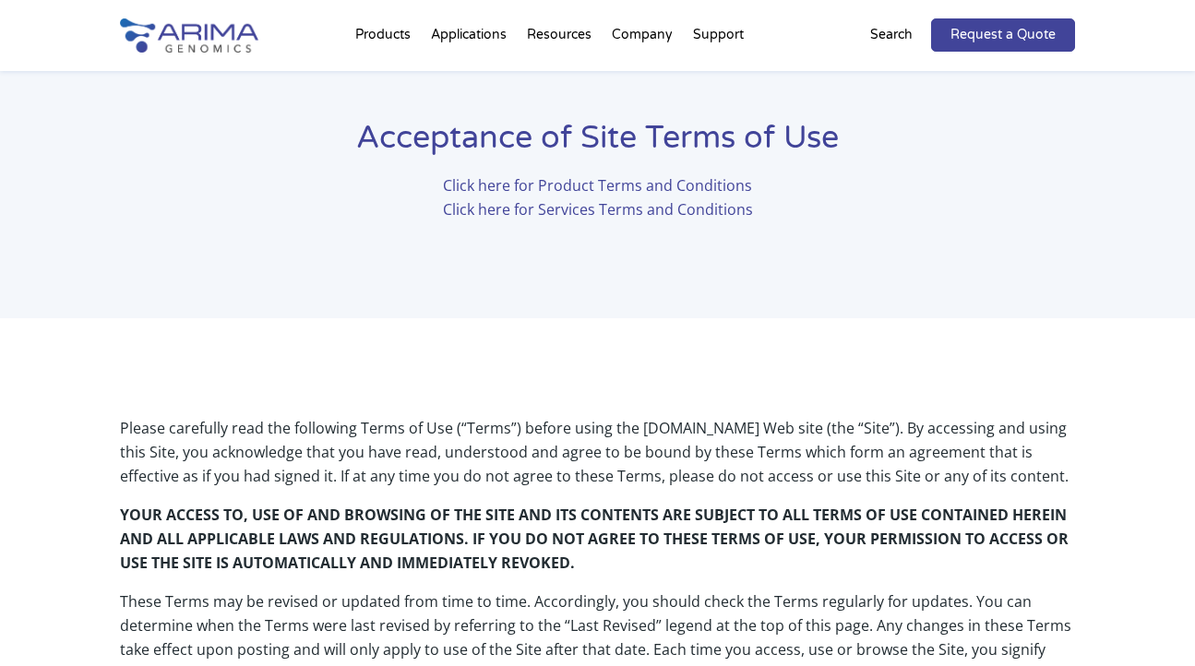
scroll to position [45, 0]
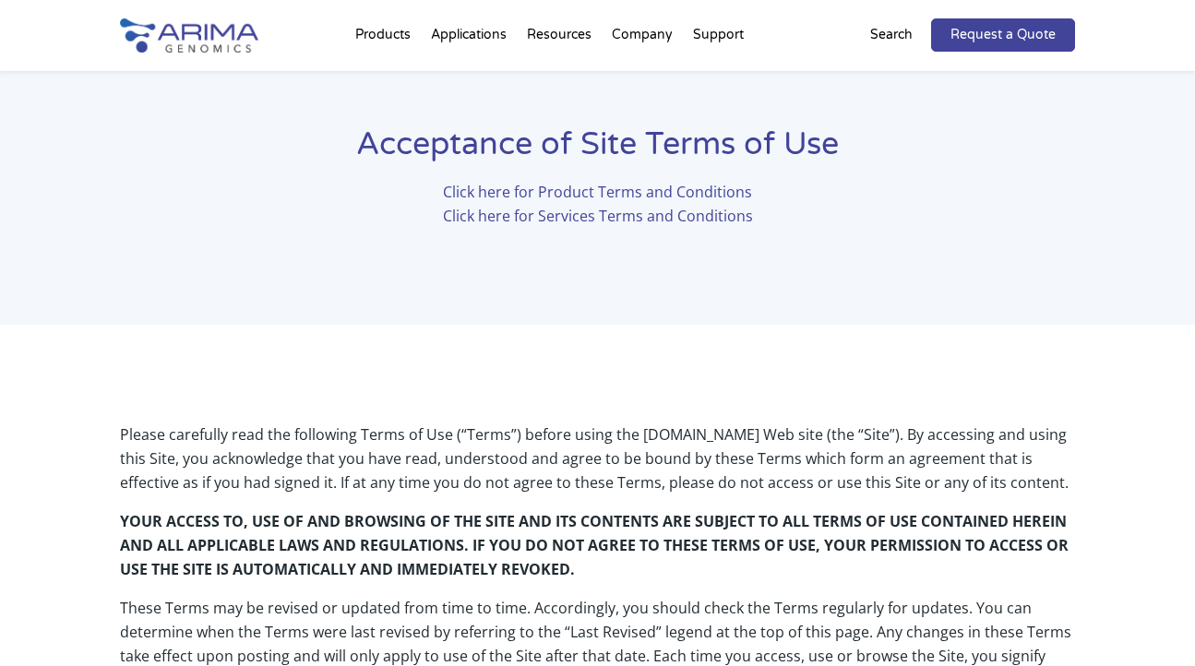
click at [176, 29] on img at bounding box center [189, 35] width 138 height 34
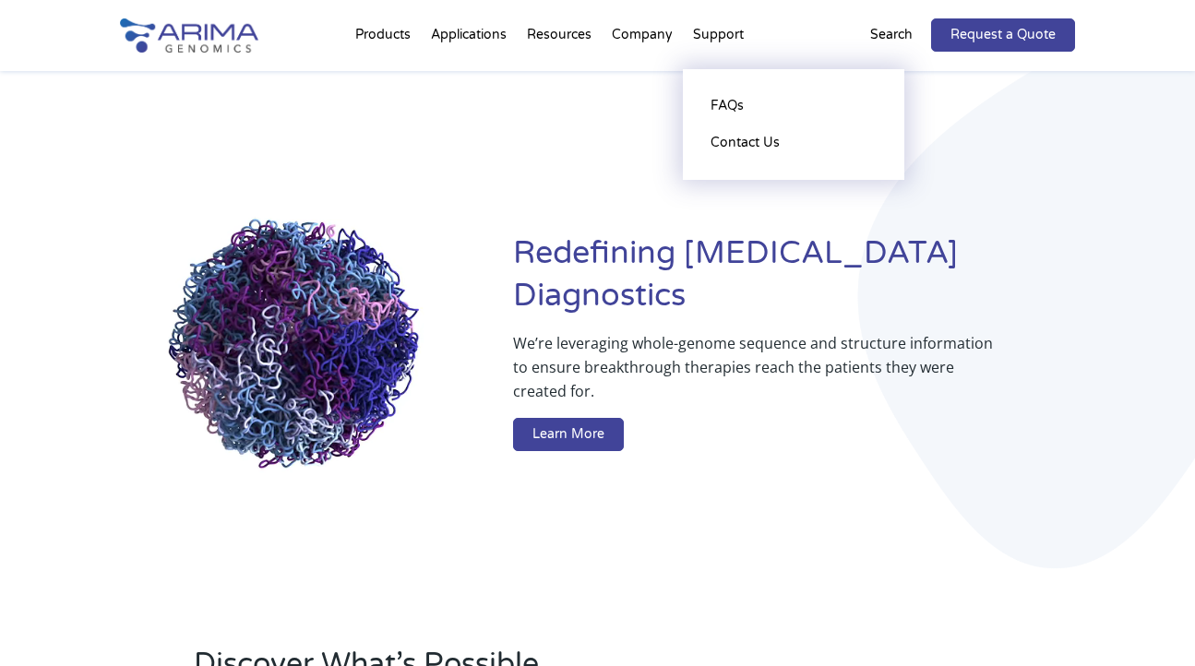
click at [708, 38] on li "Support FAQs Contact Us" at bounding box center [718, 38] width 71 height 63
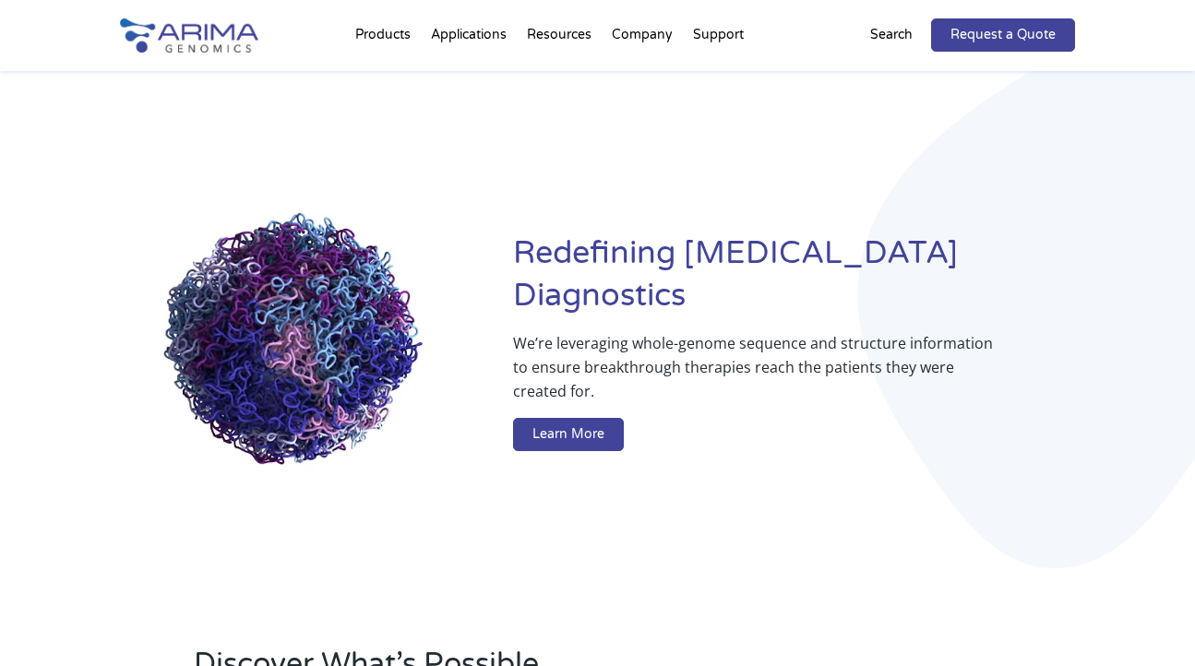
click at [696, 176] on div "Redefining [MEDICAL_DATA] Diagnostics We’re leveraging whole-genome sequence an…" at bounding box center [598, 346] width 956 height 550
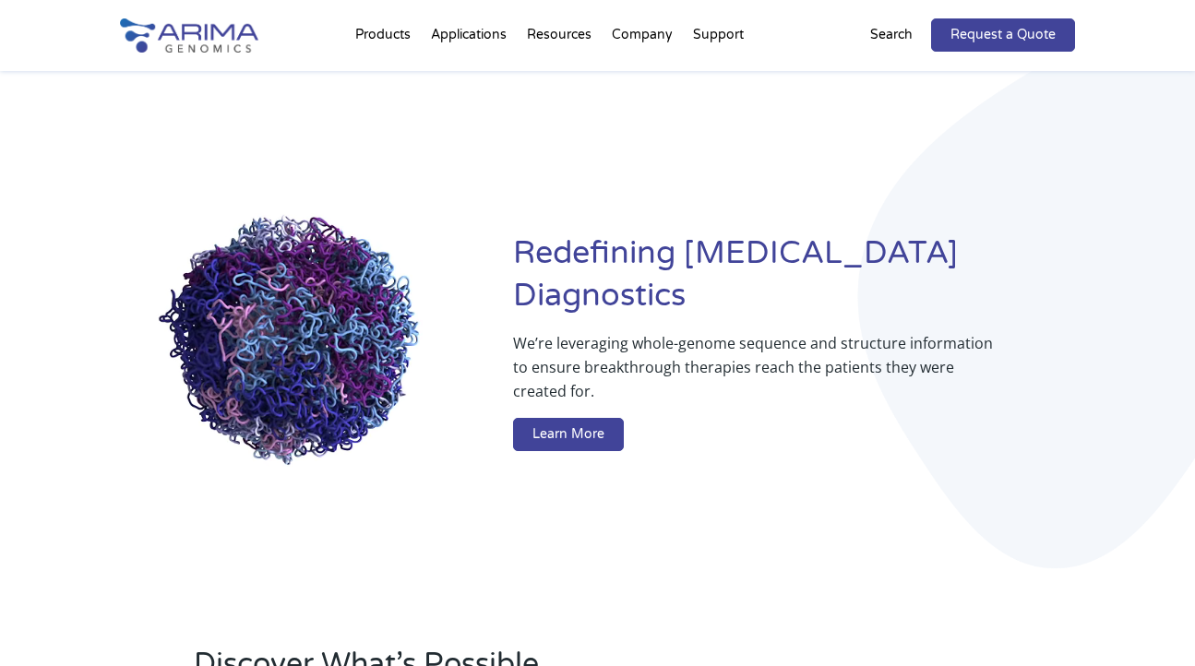
click at [561, 164] on div "Redefining [MEDICAL_DATA] Diagnostics We’re leveraging whole-genome sequence an…" at bounding box center [598, 346] width 956 height 550
